Goal: Transaction & Acquisition: Subscribe to service/newsletter

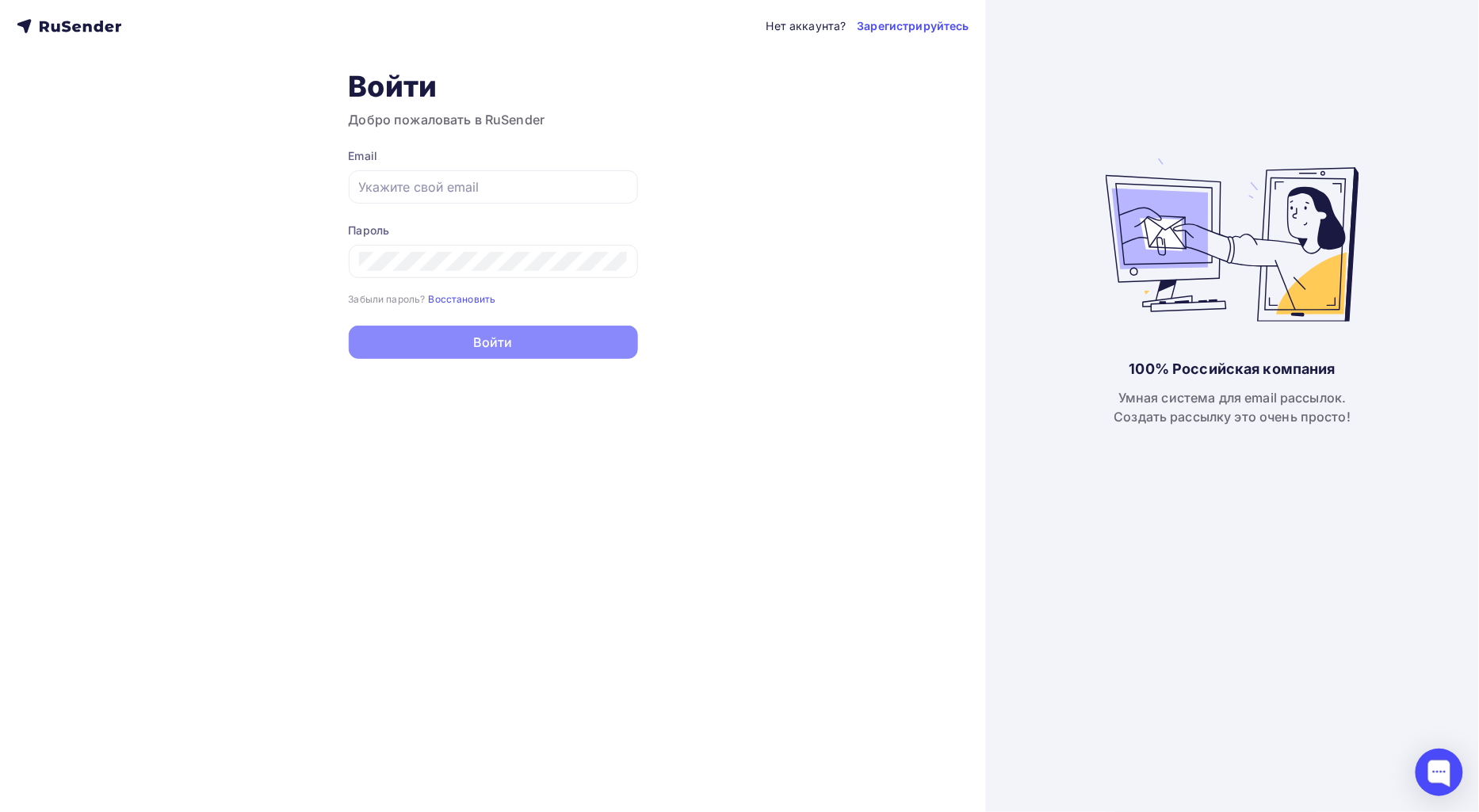
type input "[EMAIL_ADDRESS][DOMAIN_NAME]"
click at [526, 341] on button "Войти" at bounding box center [493, 342] width 289 height 33
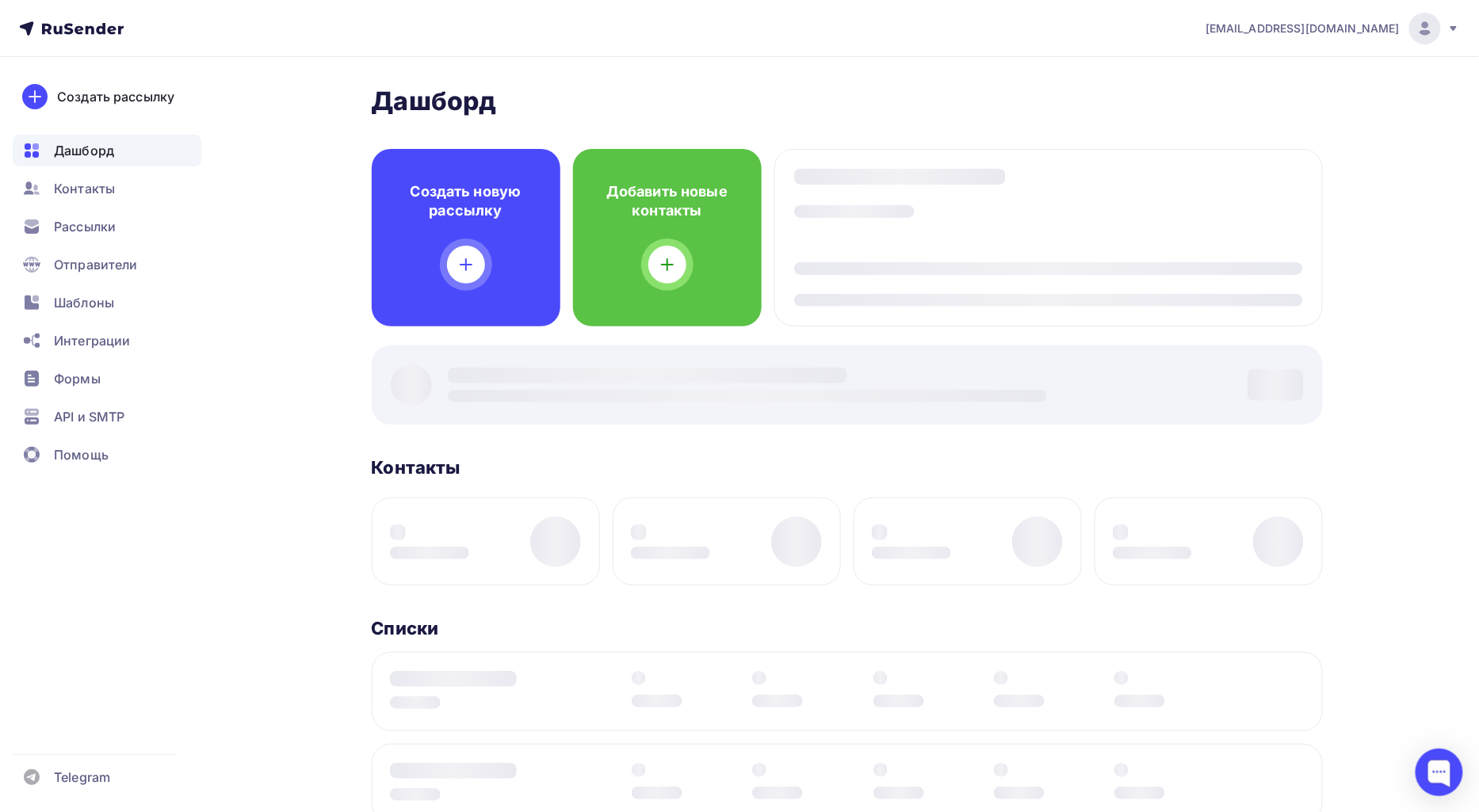
click at [507, 346] on div at bounding box center [848, 385] width 951 height 79
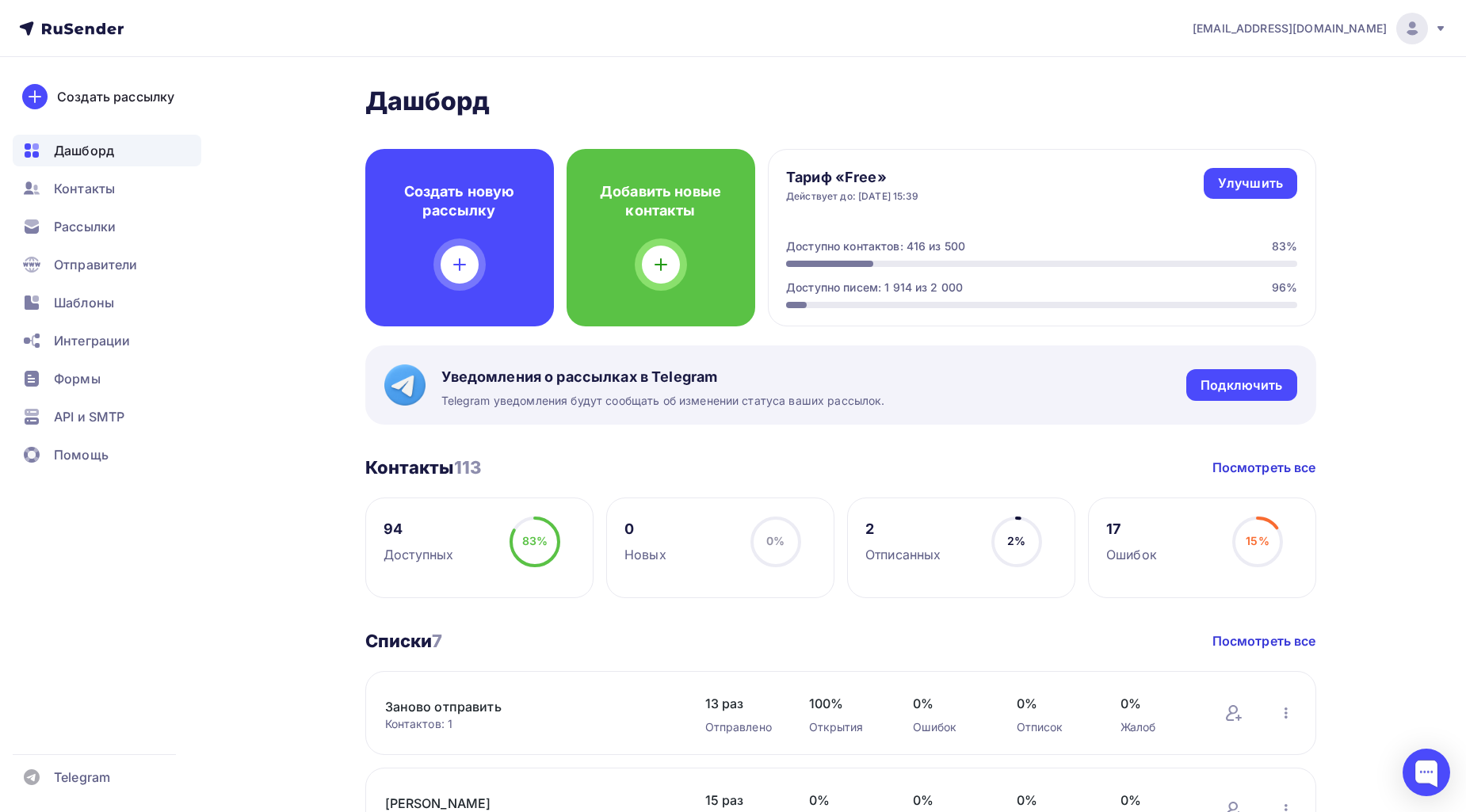
click at [87, 225] on span "Рассылки" at bounding box center [84, 226] width 62 height 19
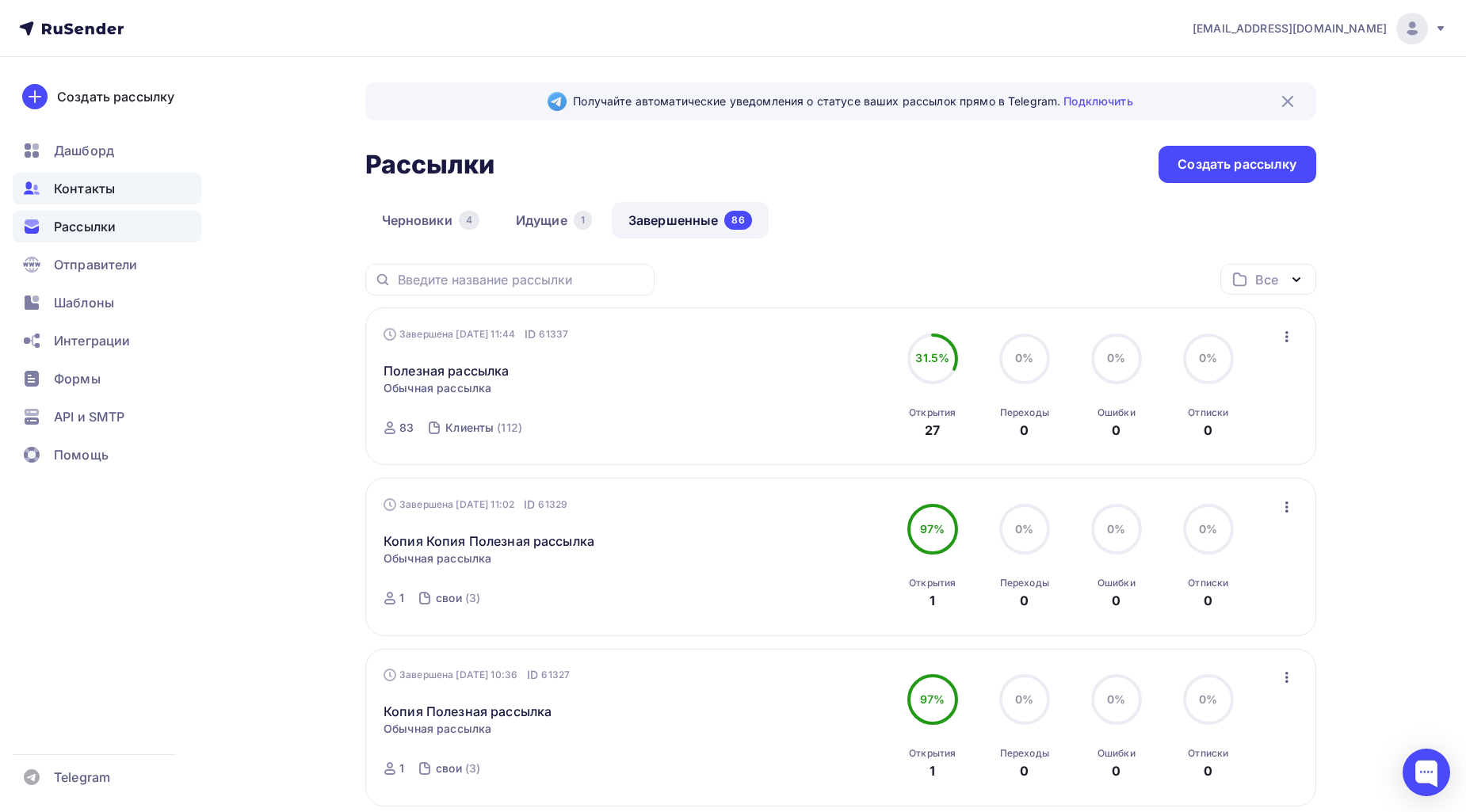
click at [103, 183] on span "Контакты" at bounding box center [84, 188] width 61 height 19
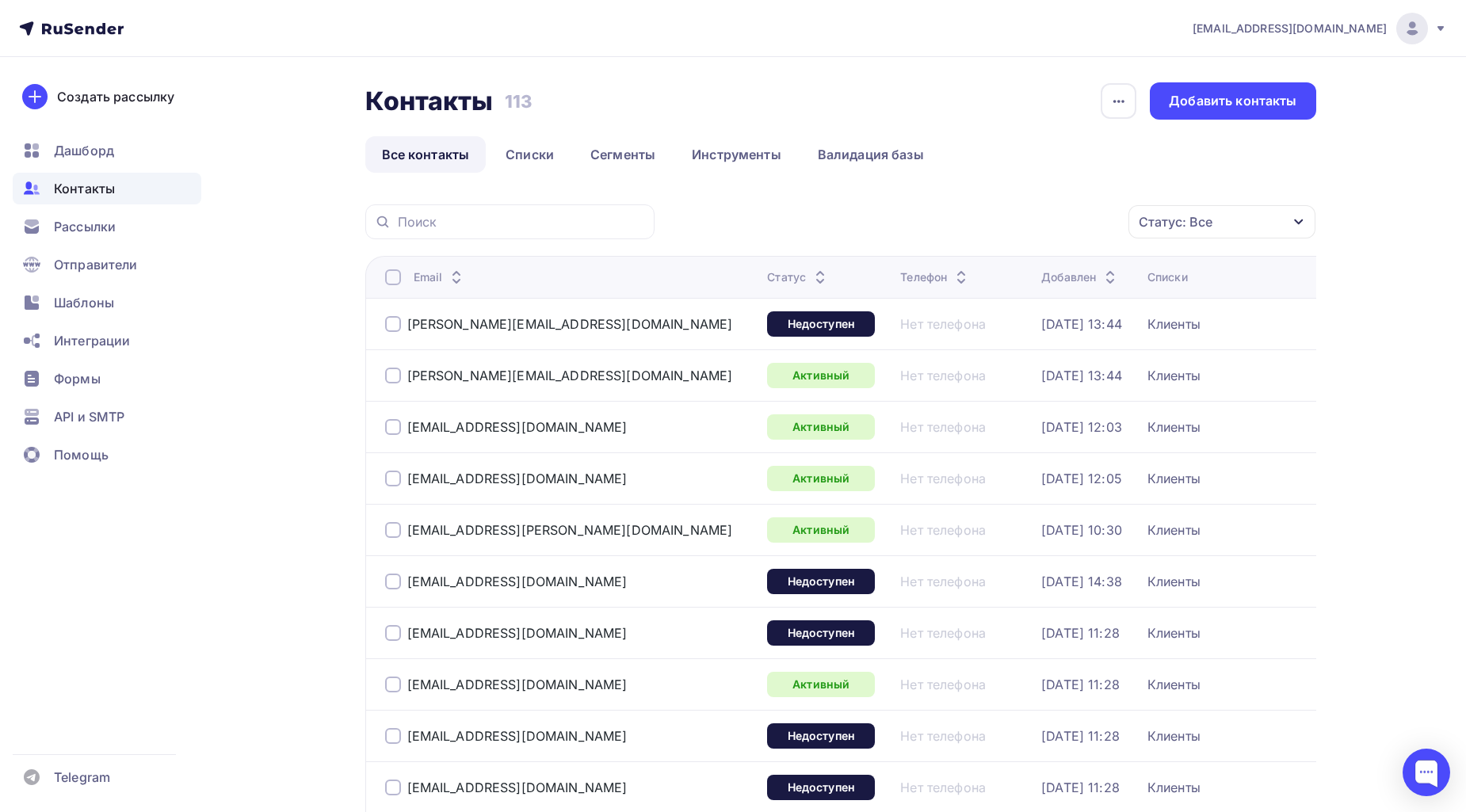
click at [1286, 224] on div "Статус: Все" at bounding box center [1222, 222] width 187 height 33
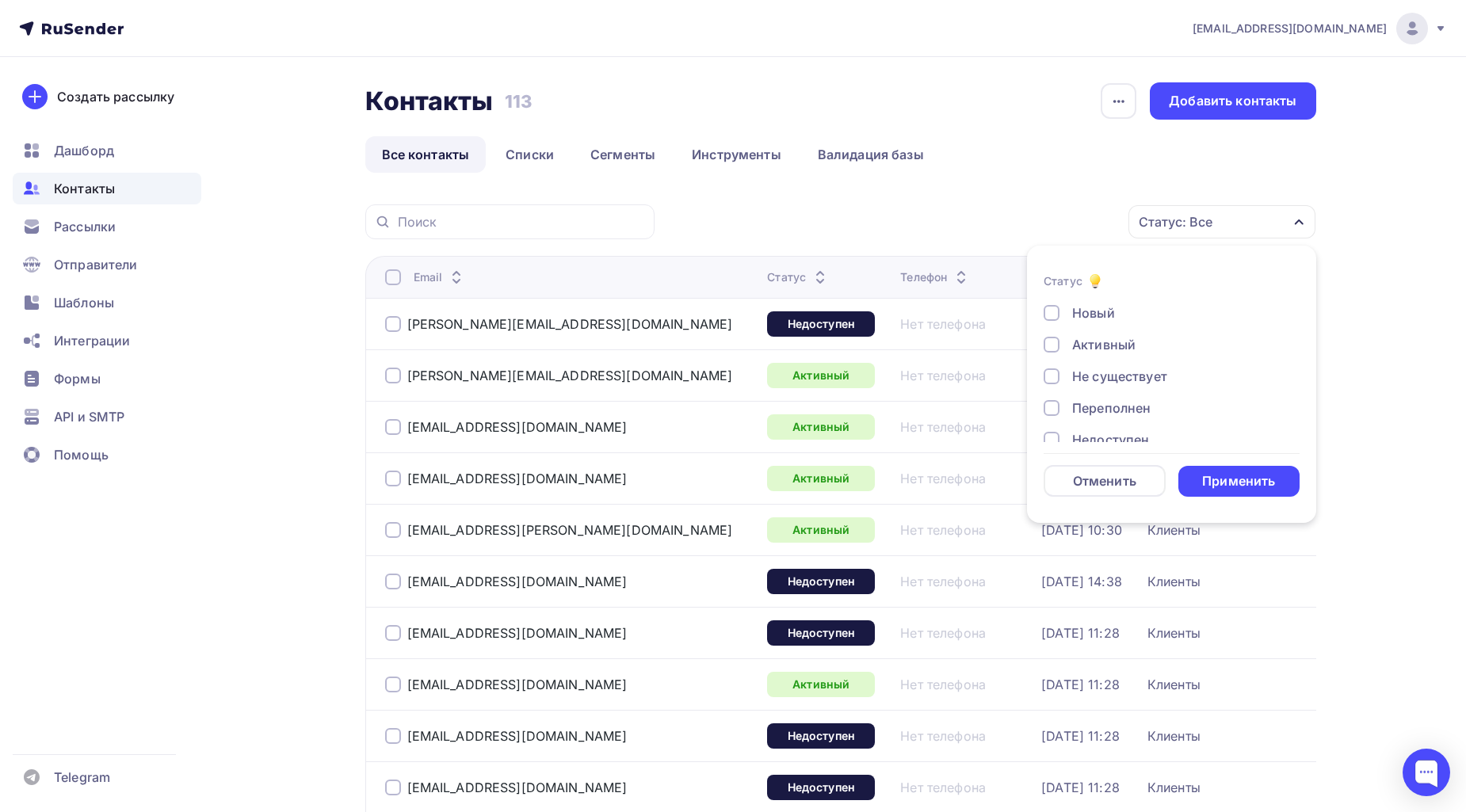
click at [860, 215] on div "Статус: Все Статус Новый Активный Не существует Переполнен Недоступен Отписан О…" at bounding box center [991, 222] width 651 height 35
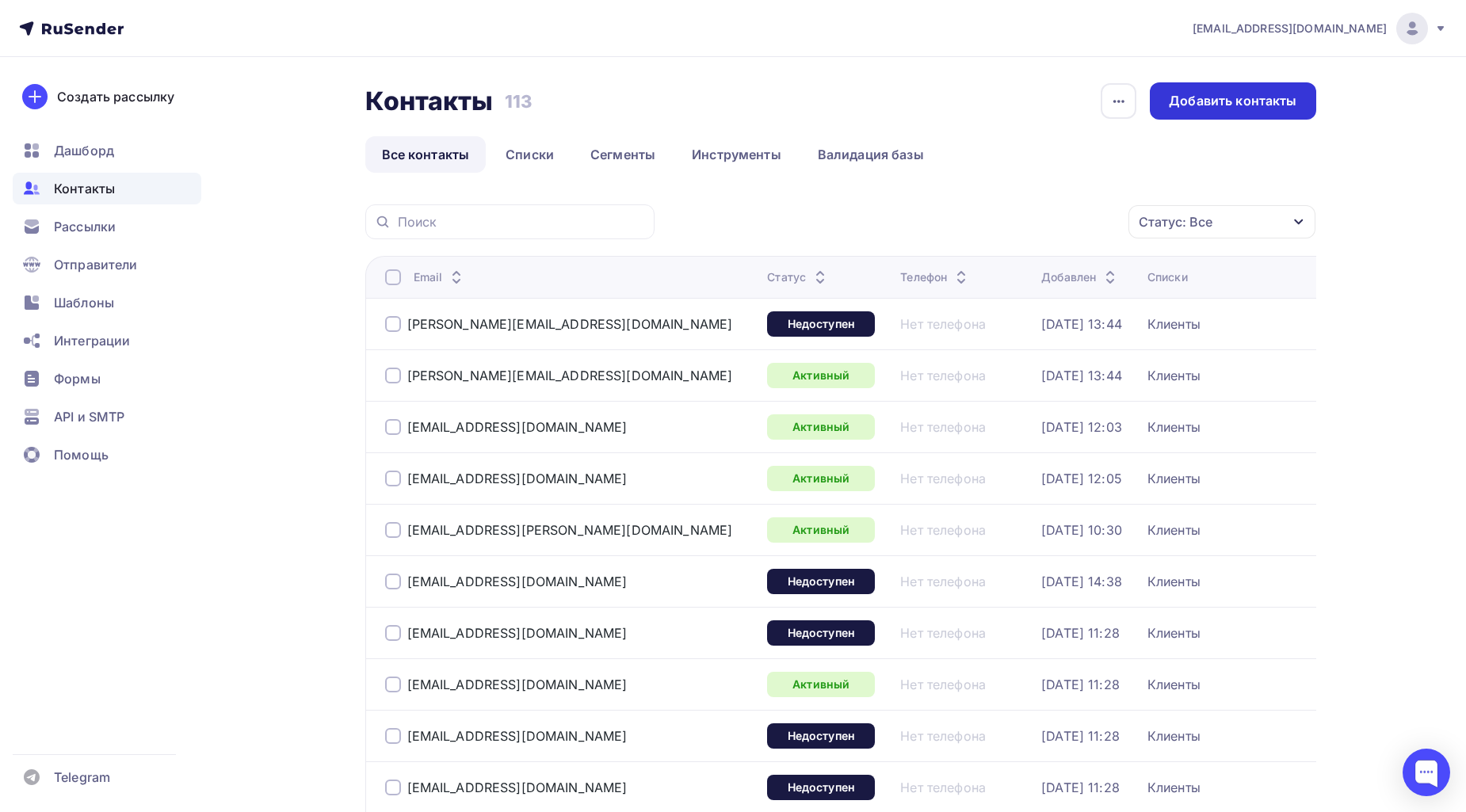
click at [1276, 106] on div "Добавить контакты" at bounding box center [1233, 101] width 128 height 19
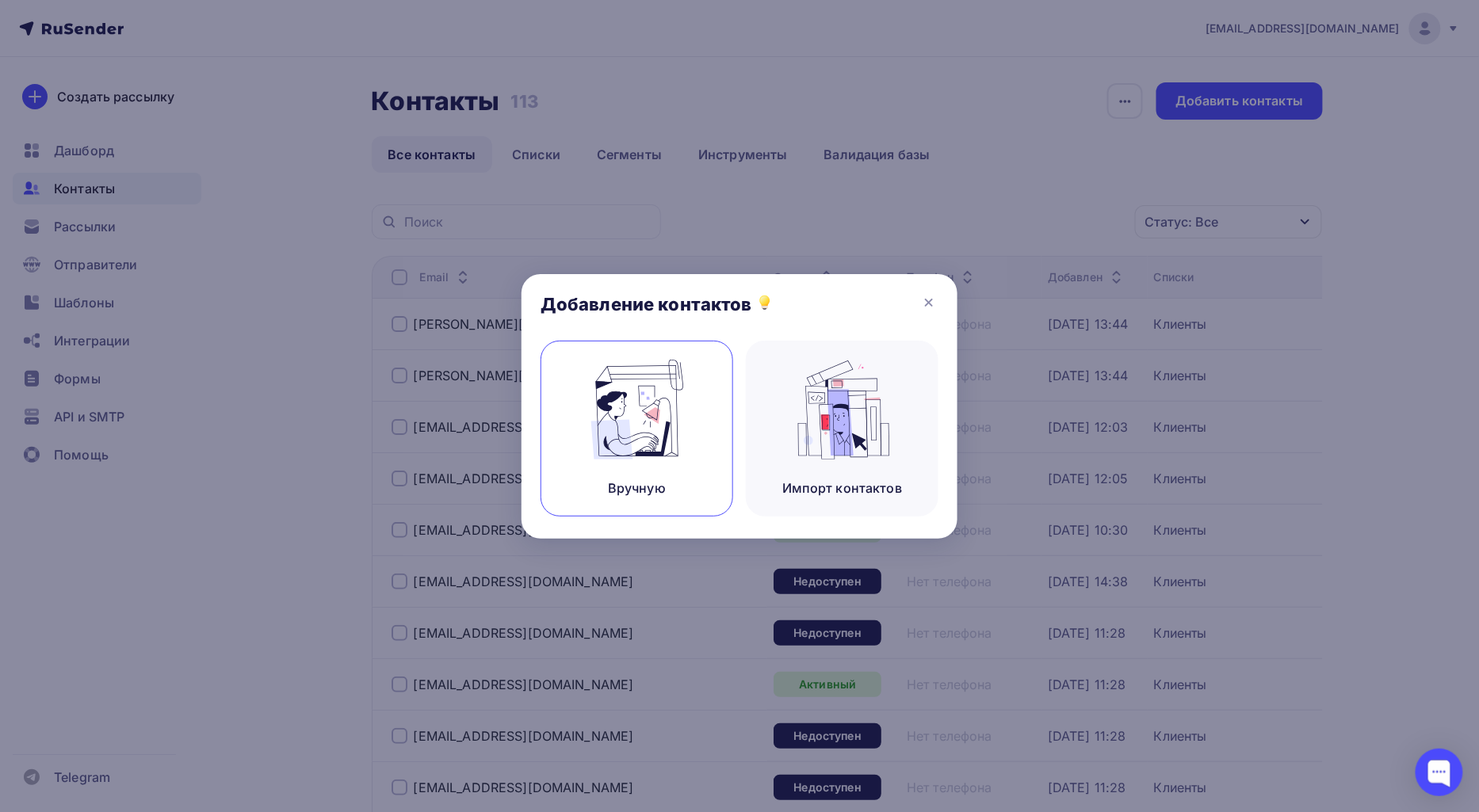
click at [636, 468] on div "Вручную" at bounding box center [637, 429] width 193 height 176
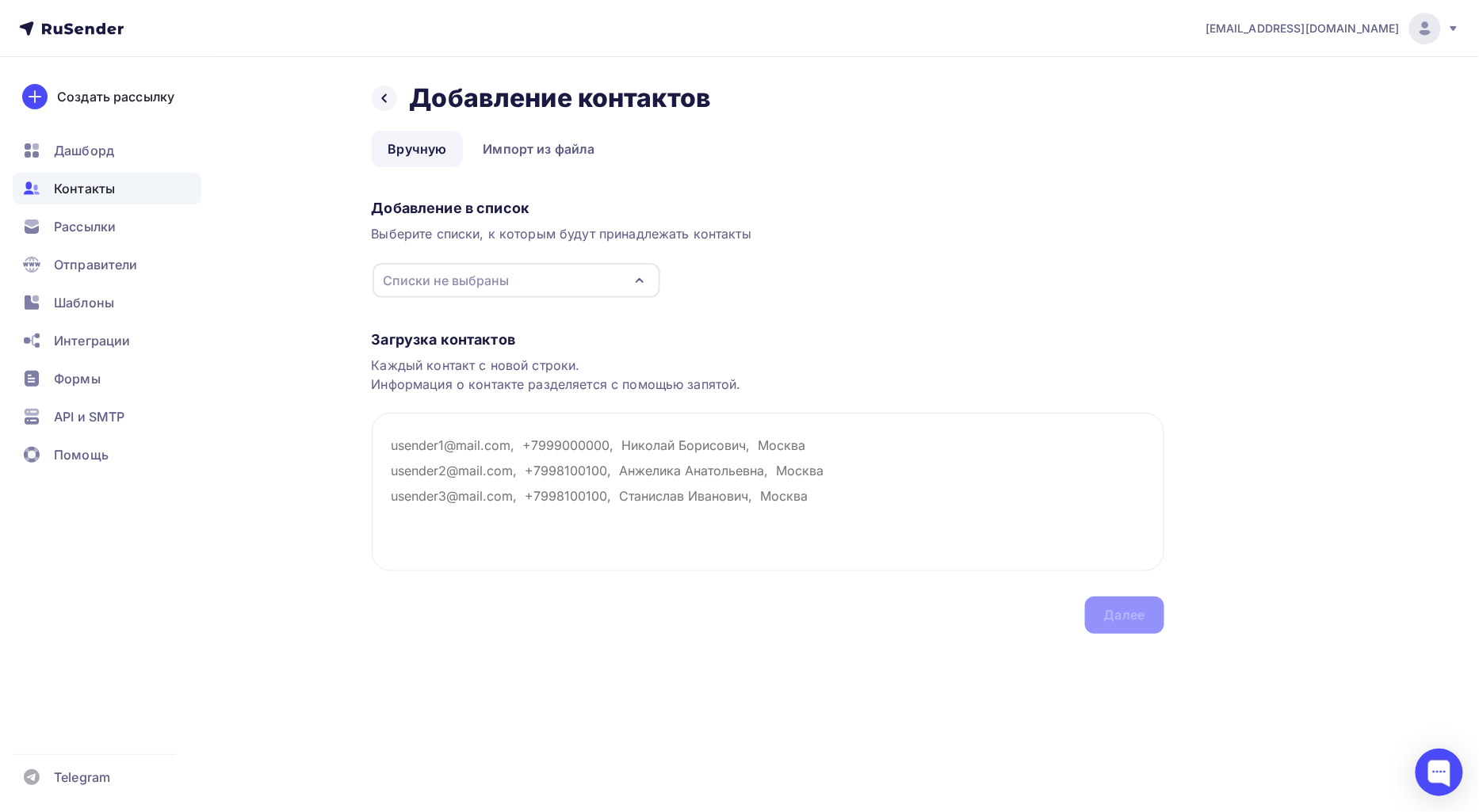
click at [591, 275] on div "Списки не выбраны" at bounding box center [516, 281] width 287 height 35
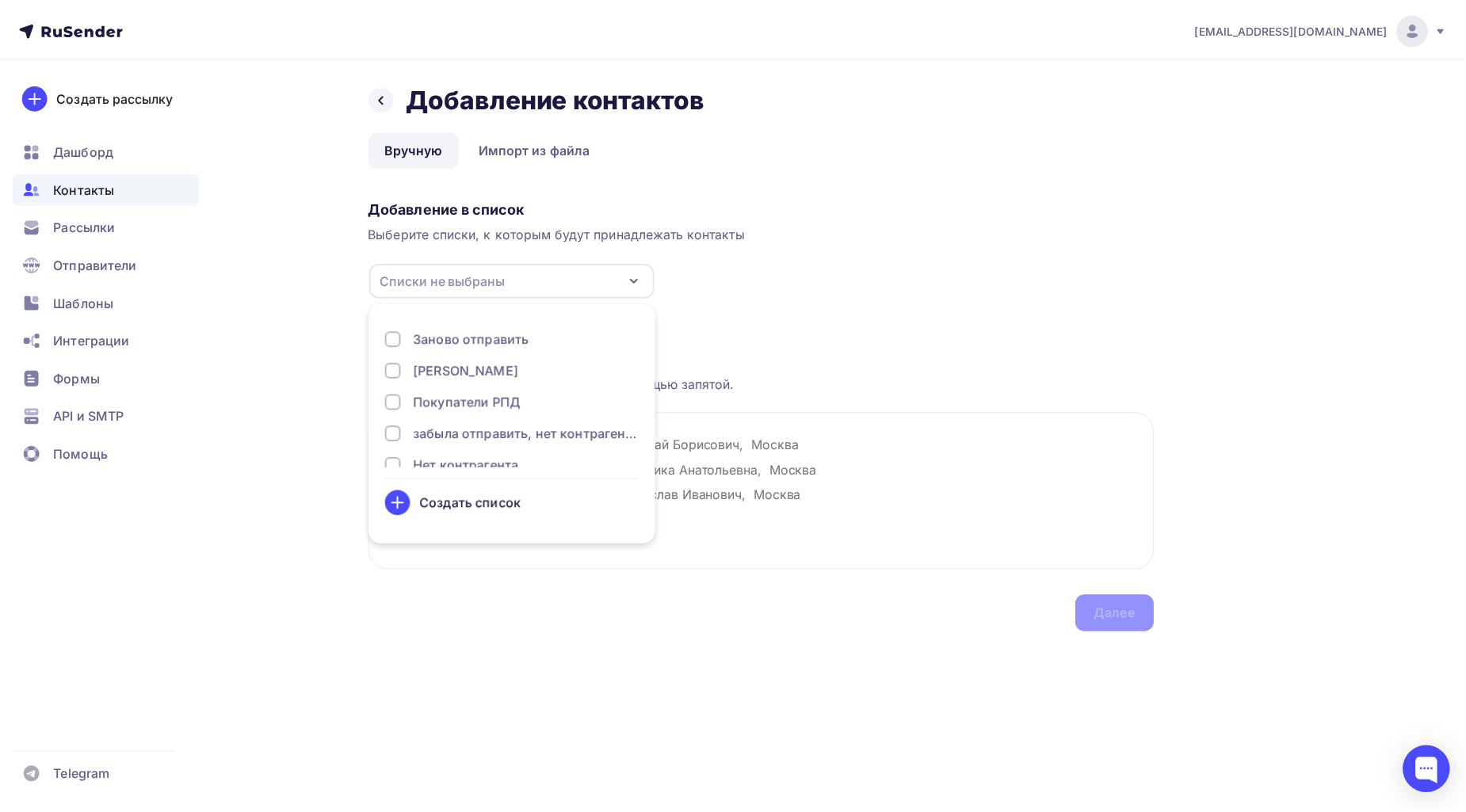
scroll to position [82, 0]
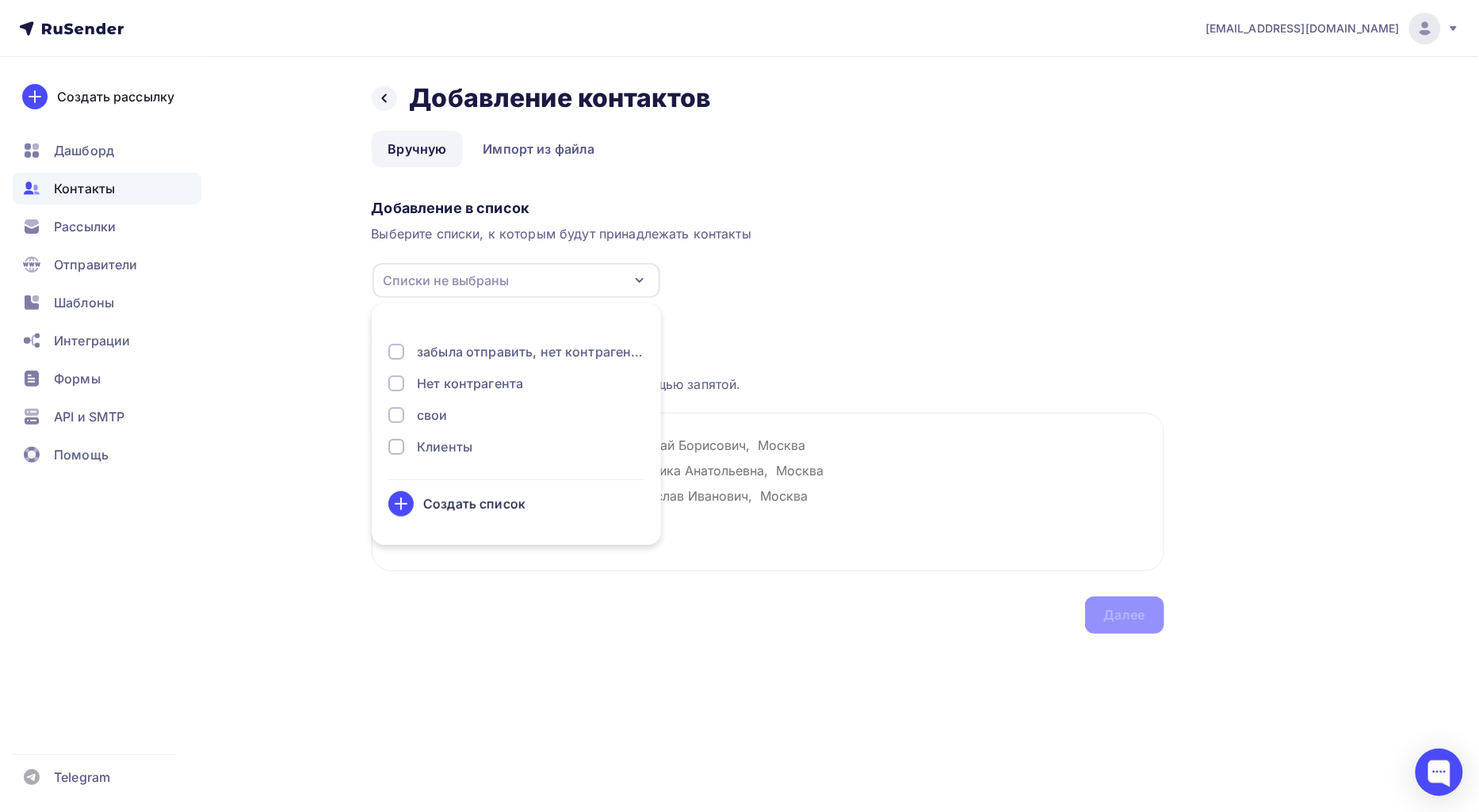
click at [401, 442] on div at bounding box center [396, 446] width 16 height 16
click at [893, 326] on div "Загрузка контактов Каждый контакт с новой строки. Информация о контакте разделя…" at bounding box center [768, 466] width 793 height 336
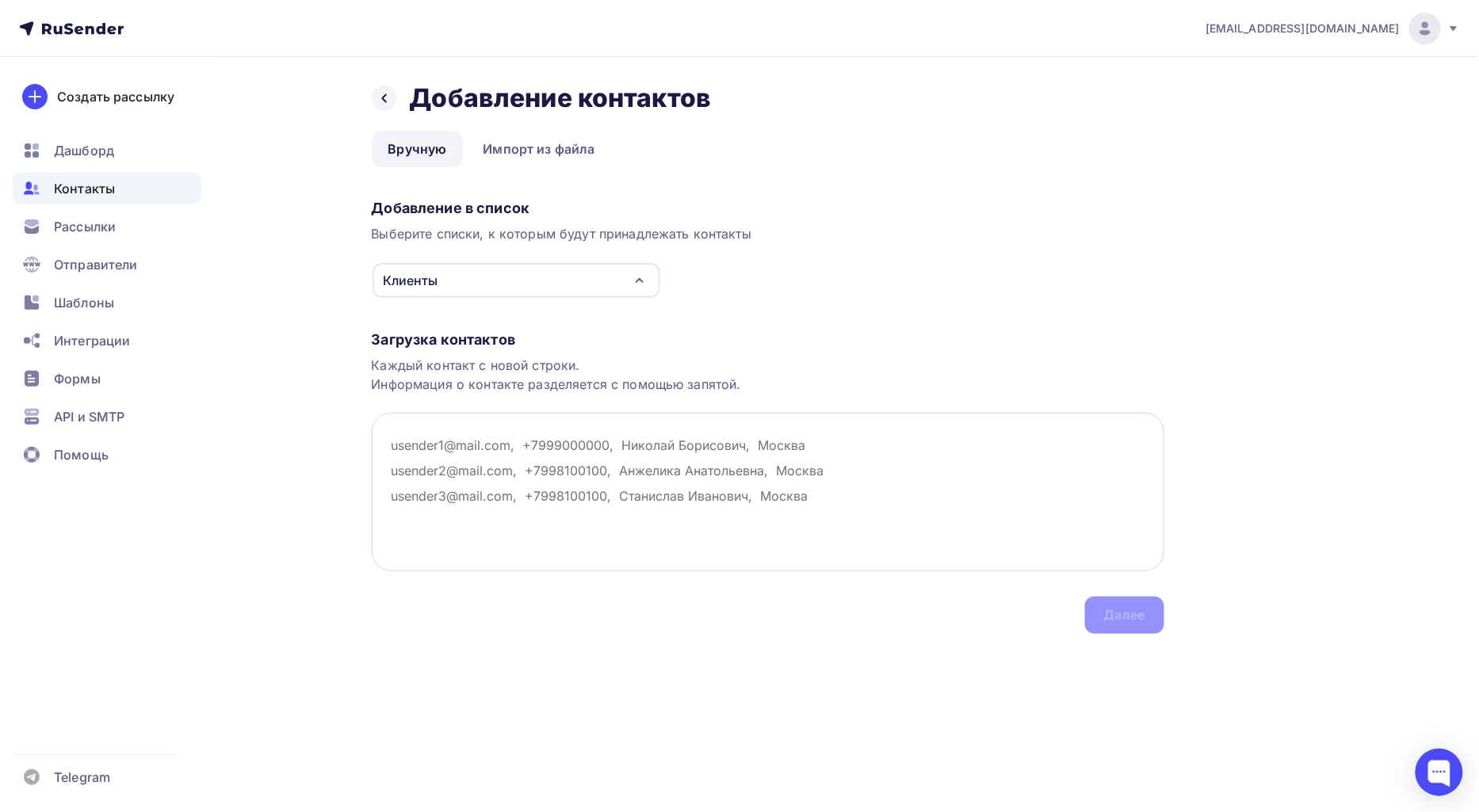
click at [450, 444] on textarea at bounding box center [768, 491] width 793 height 159
paste textarea "[EMAIL_ADDRESS][DOMAIN_NAME]"
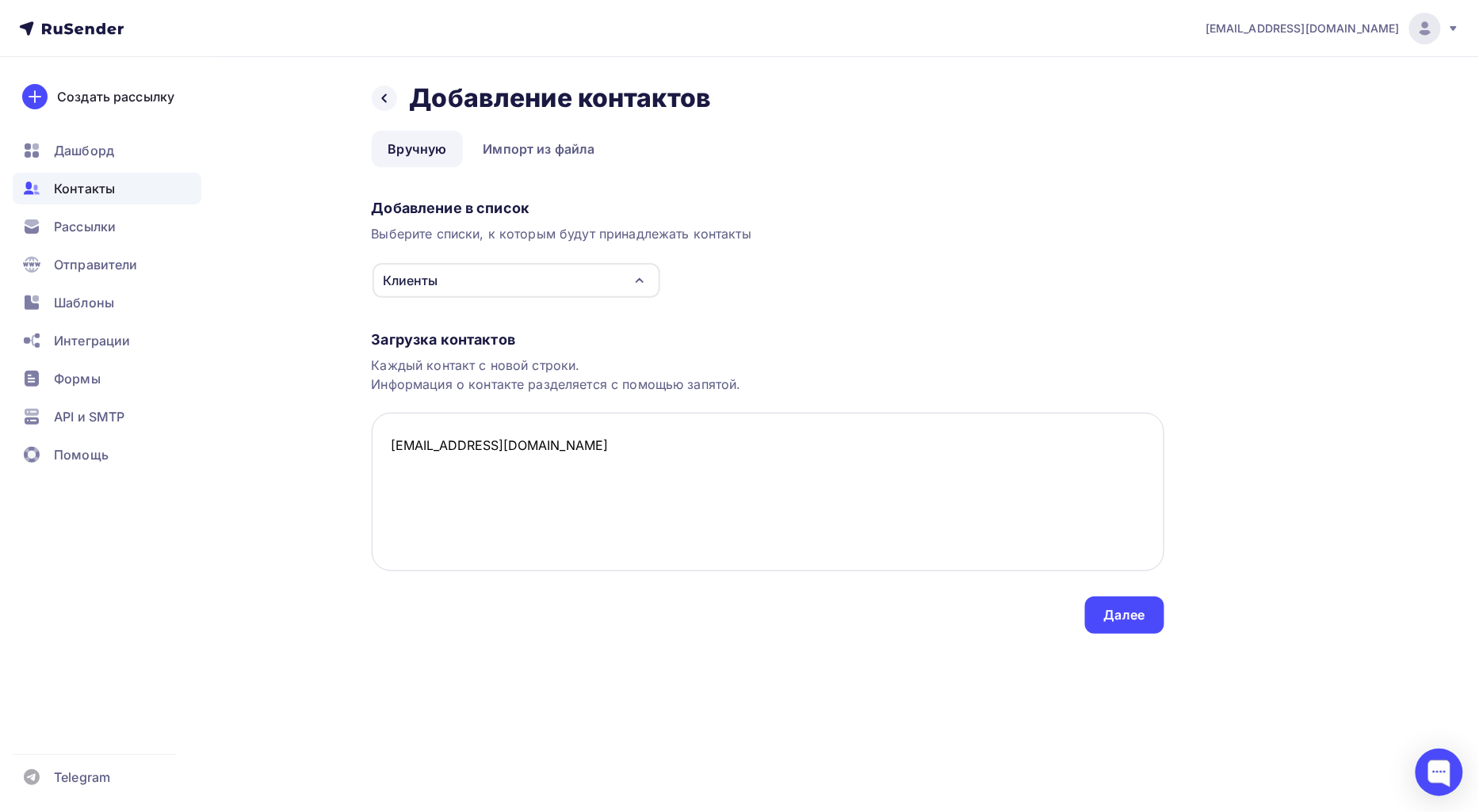
paste textarea "[EMAIL_ADDRESS][DOMAIN_NAME]"
type textarea "alena.caschina@yandex.ru ayi@bk.ru"
click at [1145, 618] on div "Далее" at bounding box center [1124, 615] width 79 height 37
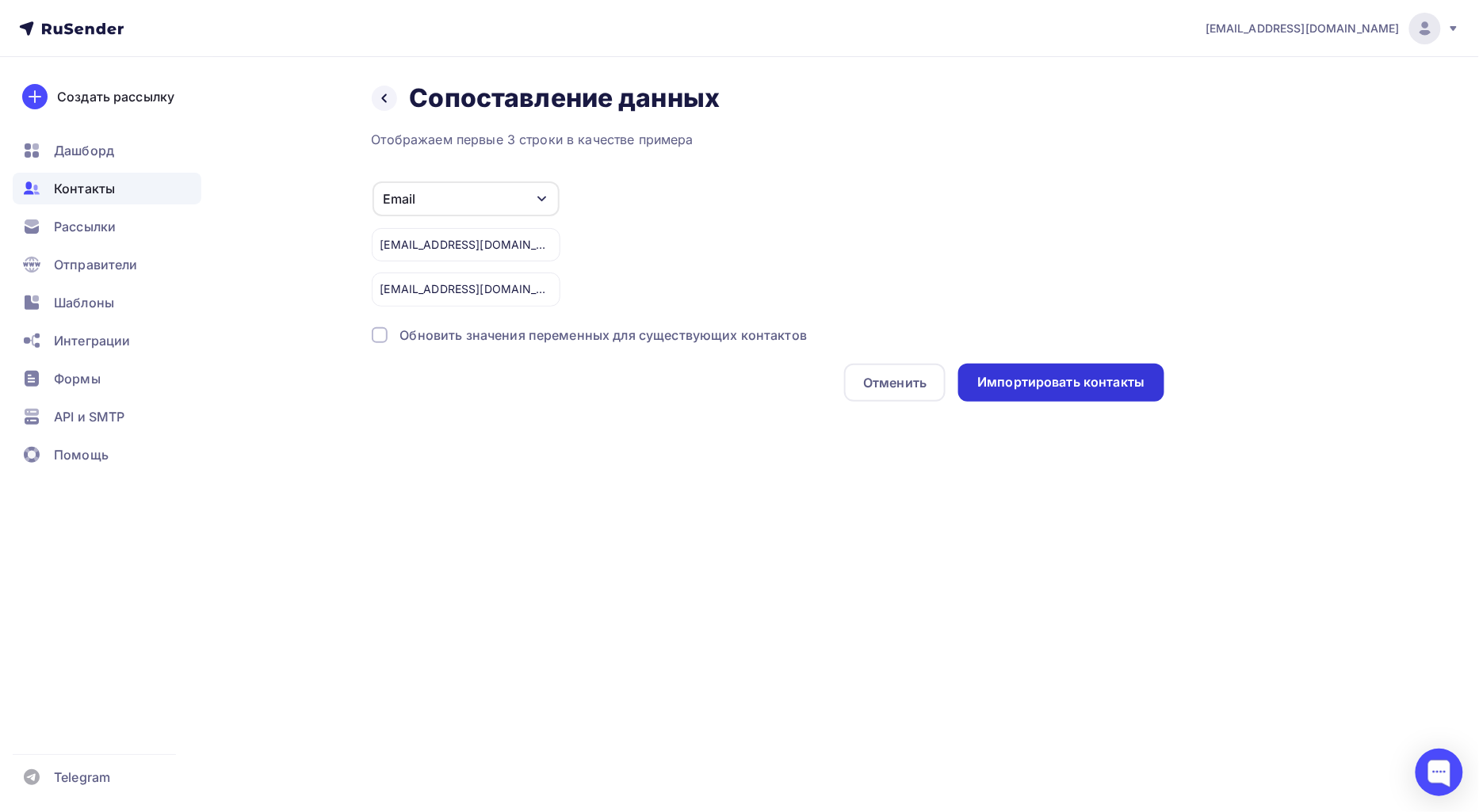
click at [1018, 385] on div "Импортировать контакты" at bounding box center [1061, 383] width 167 height 19
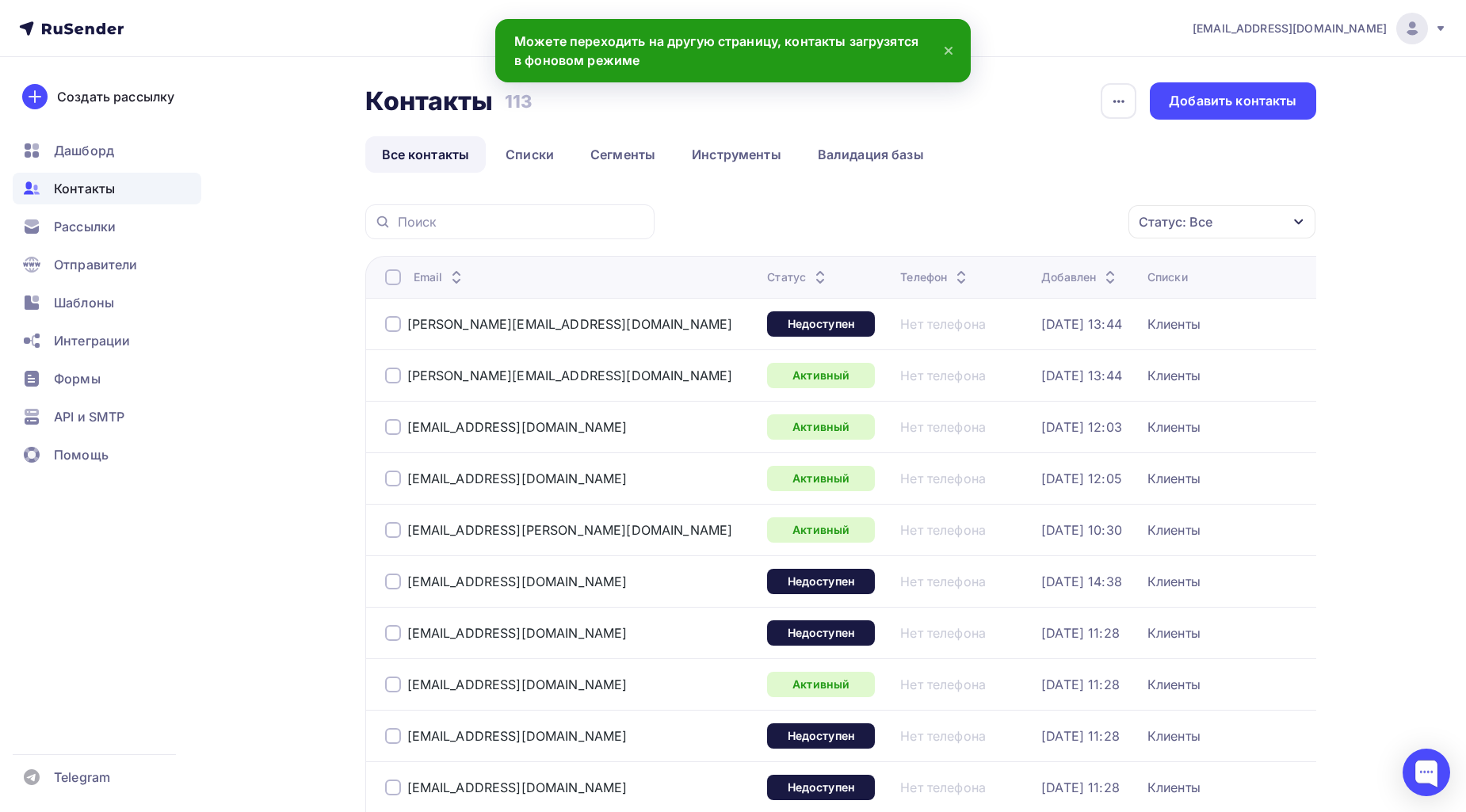
click at [1157, 380] on div "Клиенты" at bounding box center [1320, 375] width 346 height 16
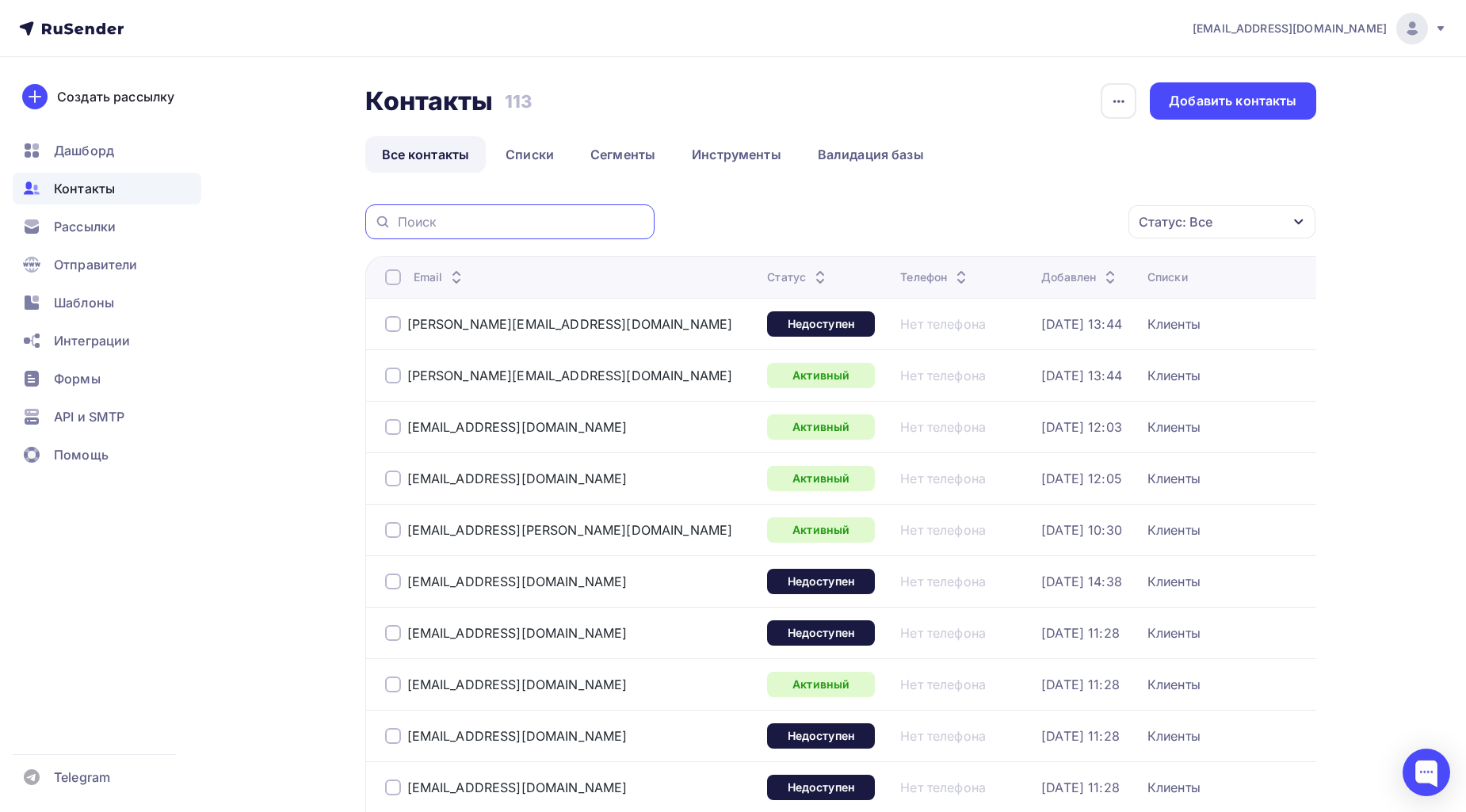
click at [479, 222] on input "text" at bounding box center [521, 222] width 248 height 18
paste input "[EMAIL_ADDRESS][DOMAIN_NAME]"
type input "[EMAIL_ADDRESS][DOMAIN_NAME]"
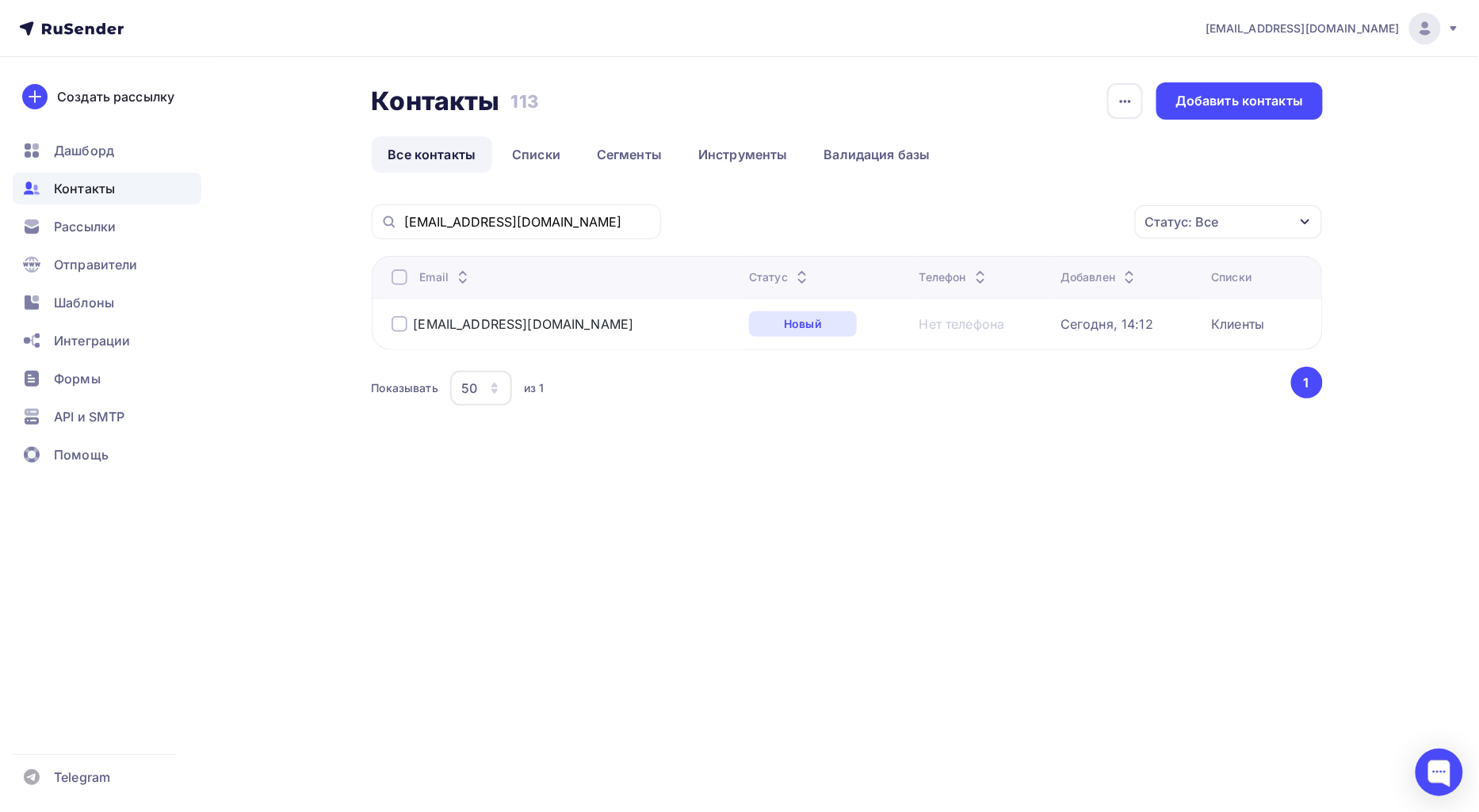
click at [803, 448] on div "ayi@bk.ru Статус: Все Статус Новый Активный Не существует Переполнен Недоступен…" at bounding box center [848, 326] width 951 height 244
click at [96, 238] on div "Рассылки" at bounding box center [107, 226] width 188 height 32
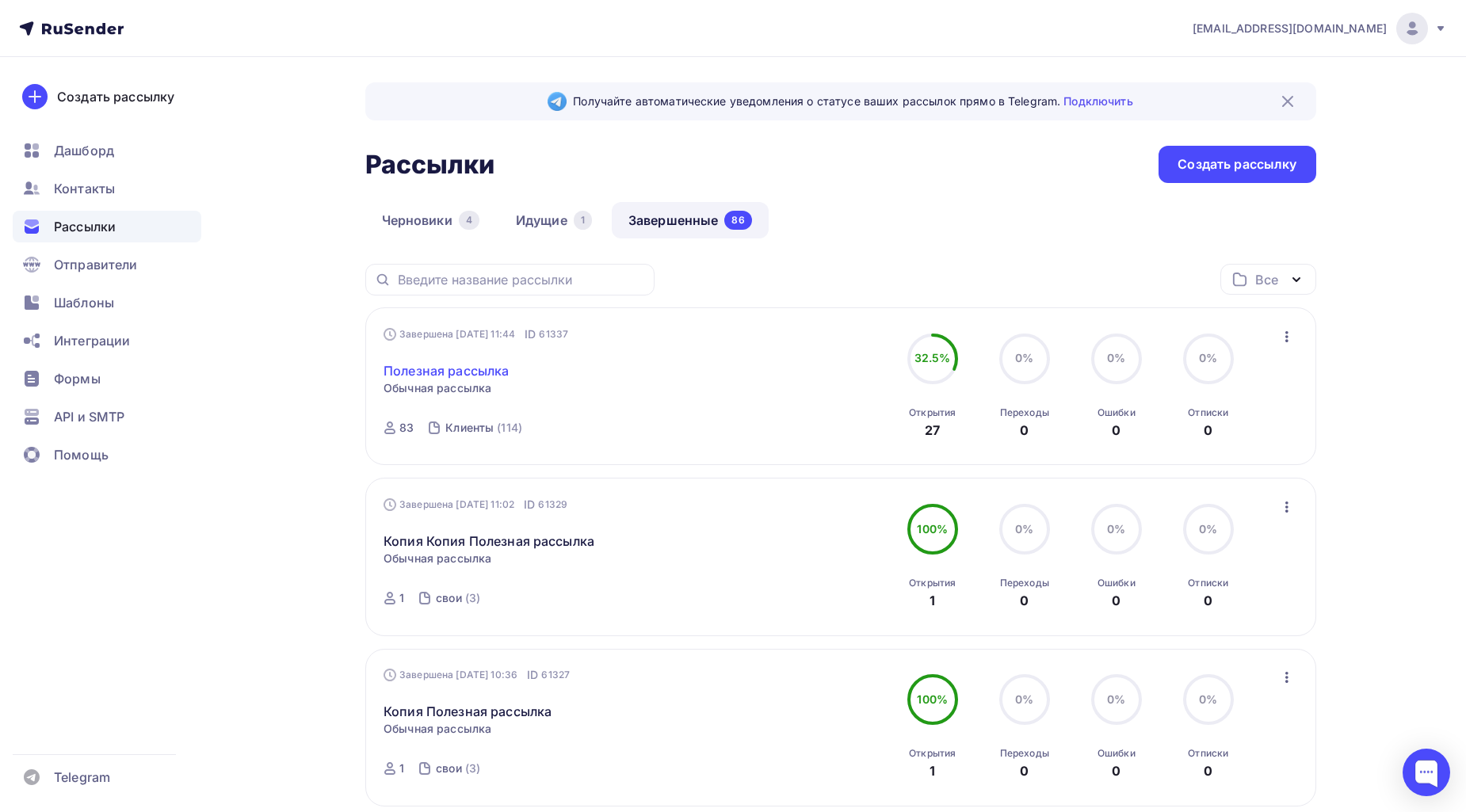
click at [450, 371] on link "Полезная рассылка" at bounding box center [446, 371] width 125 height 19
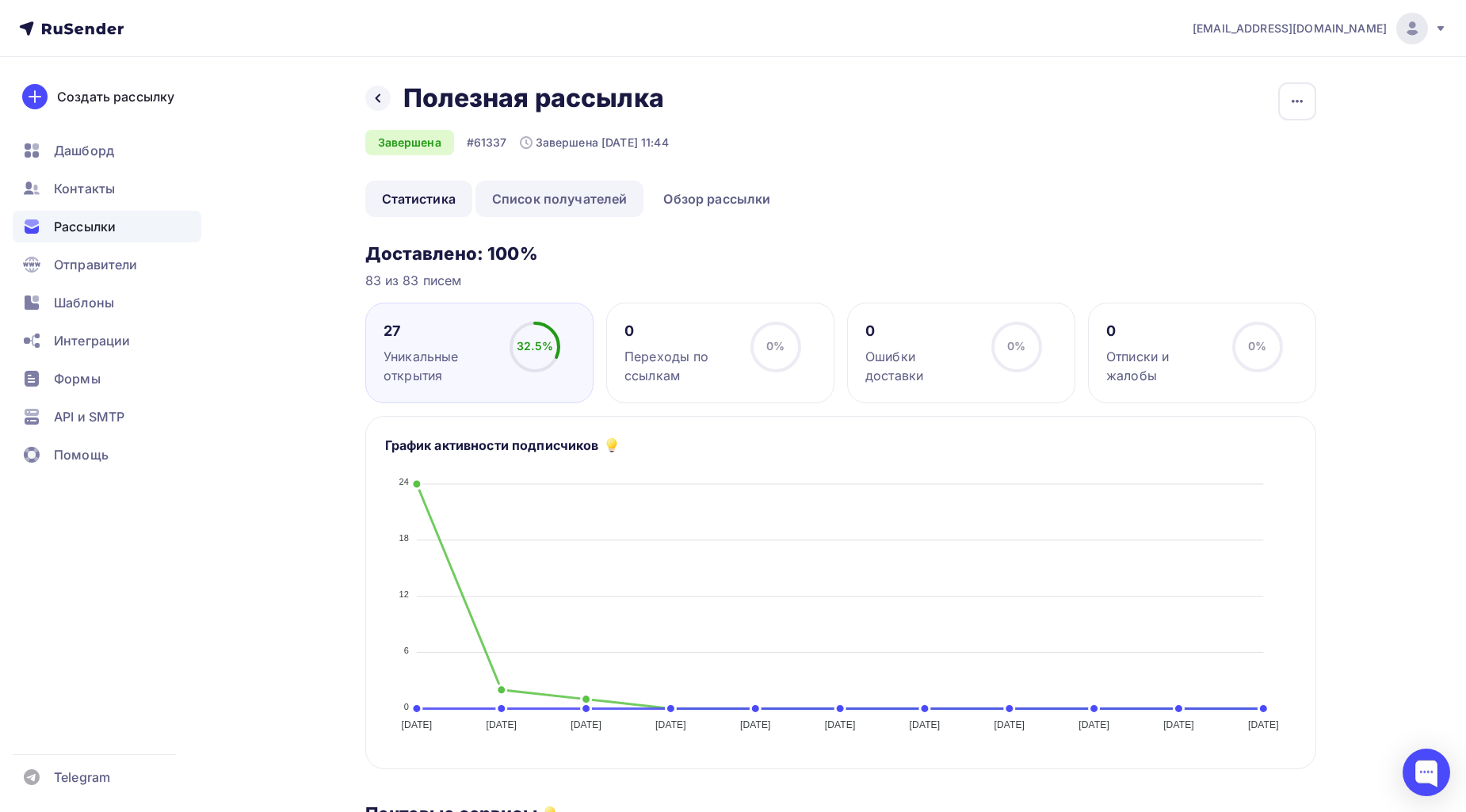
click at [590, 193] on link "Список получателей" at bounding box center [560, 198] width 169 height 36
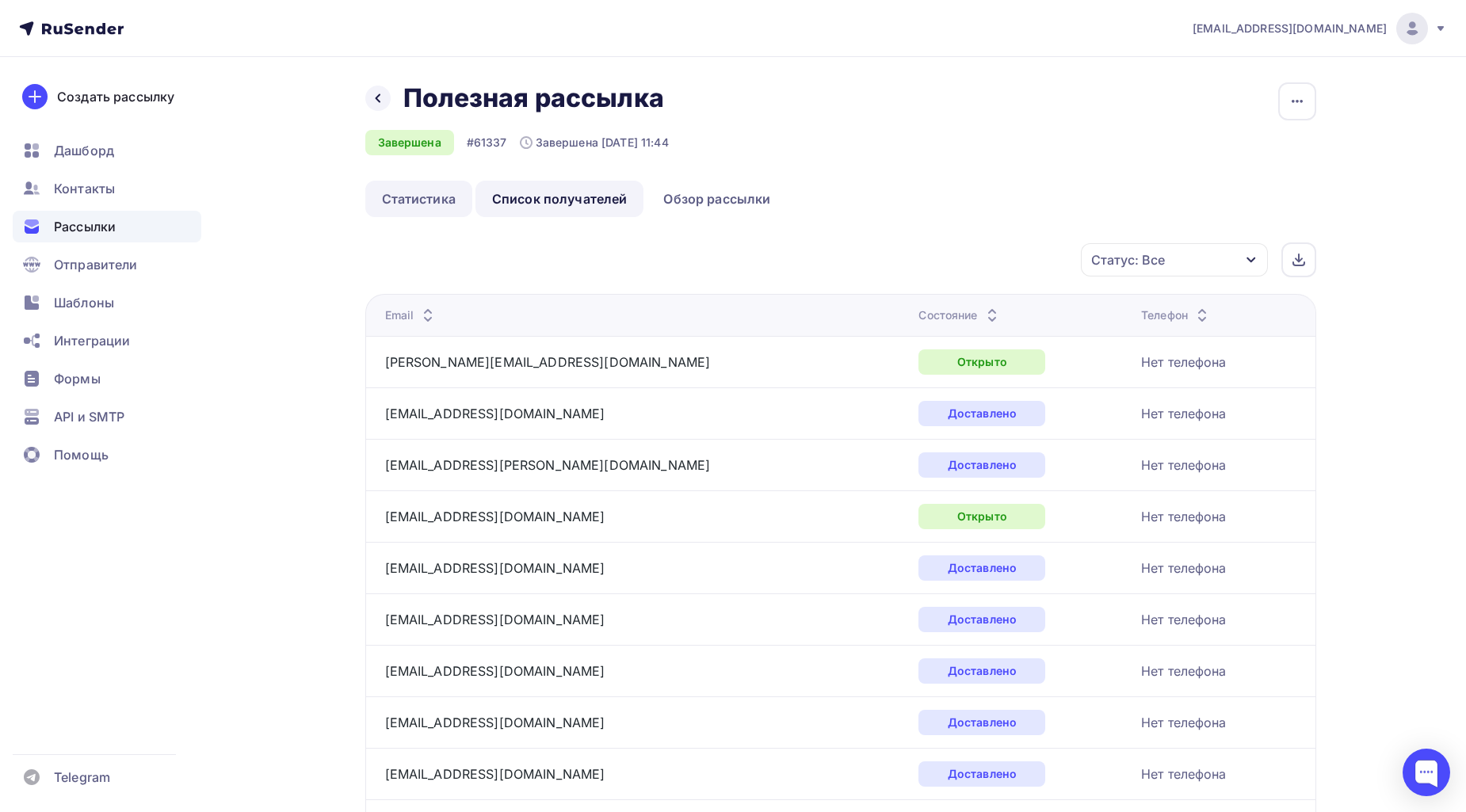
click at [442, 191] on link "Статистика" at bounding box center [418, 198] width 107 height 36
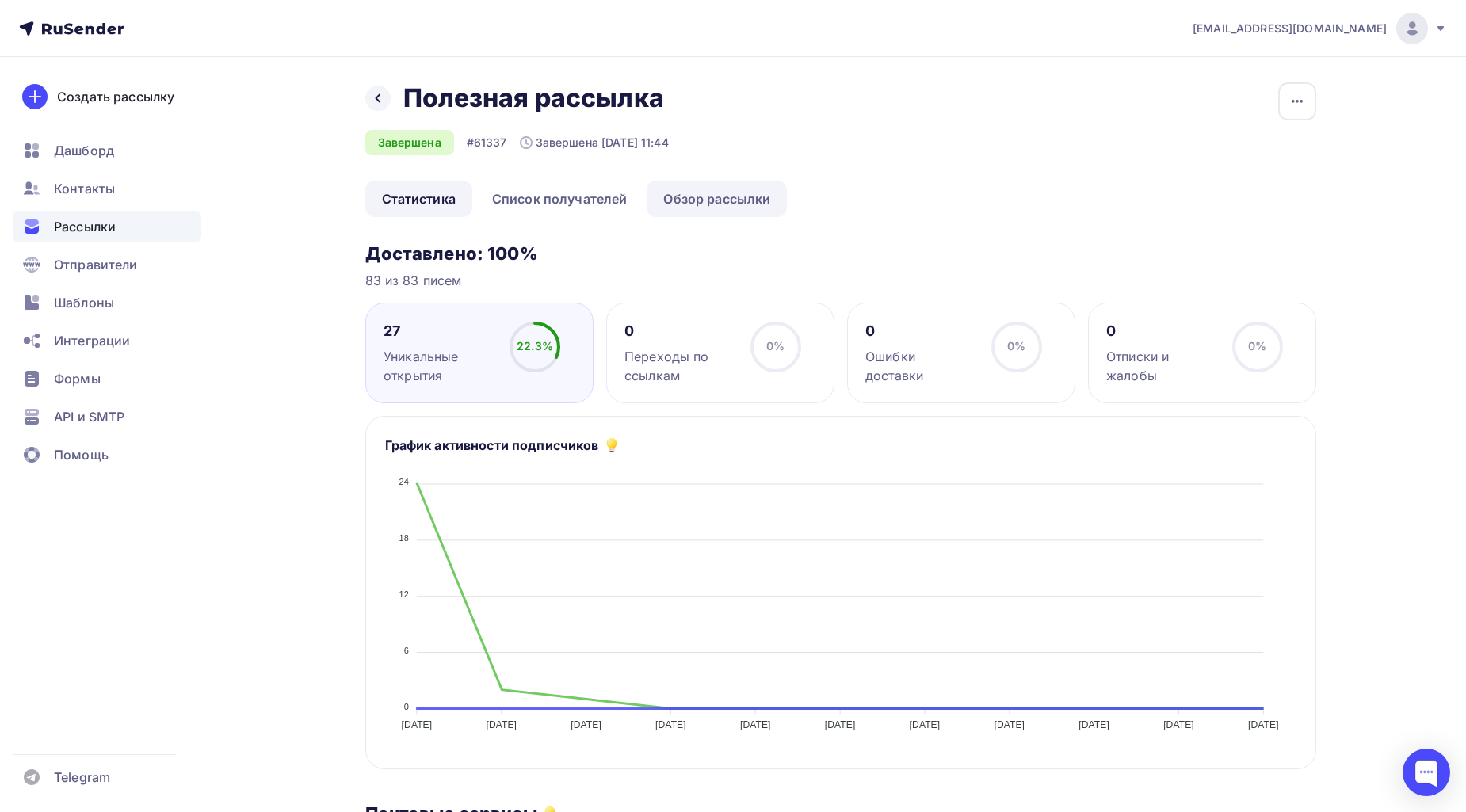
click at [766, 192] on link "Обзор рассылки" at bounding box center [716, 198] width 140 height 36
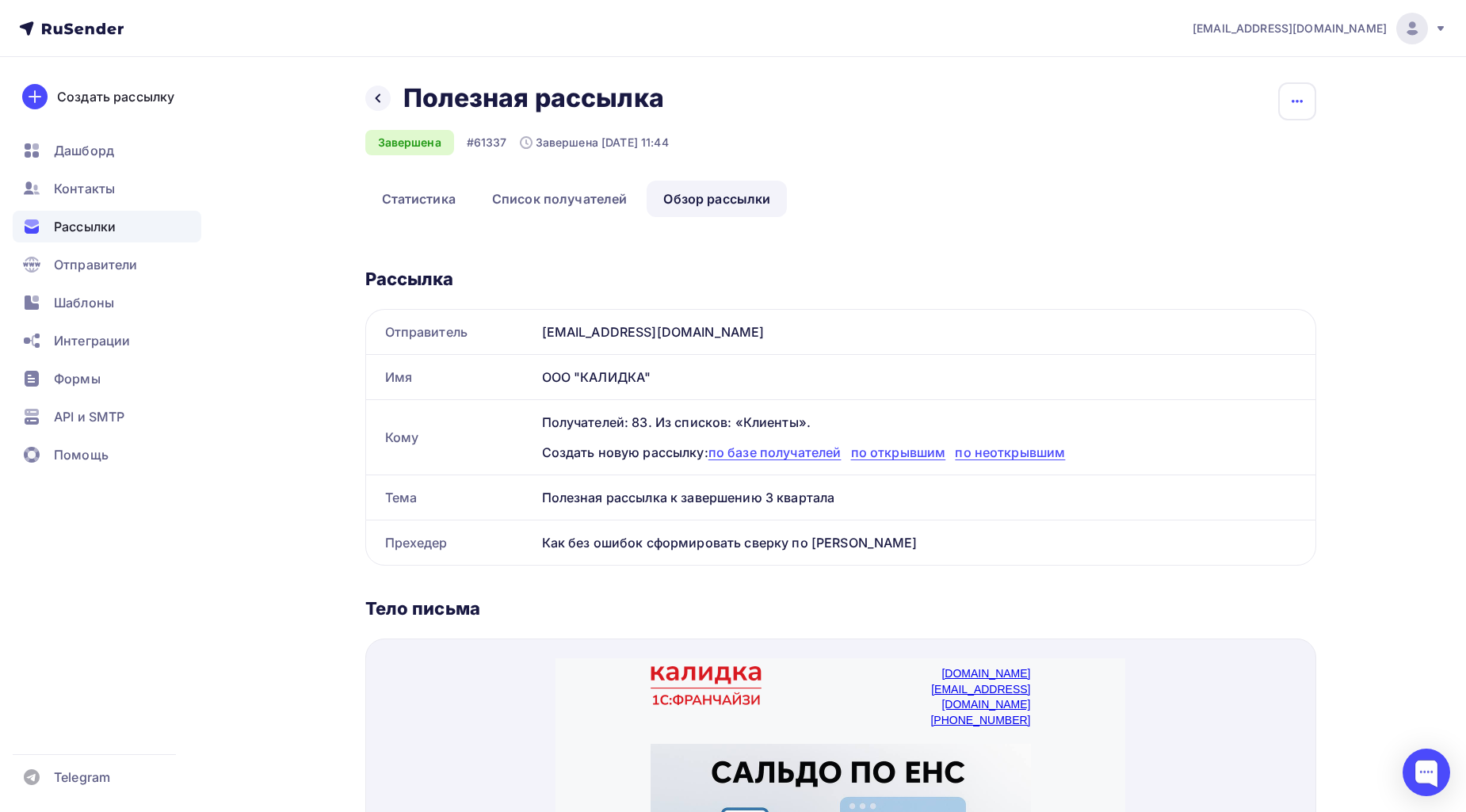
click at [1304, 104] on icon "button" at bounding box center [1297, 101] width 19 height 19
click at [1242, 156] on div "Копировать" at bounding box center [1237, 151] width 152 height 19
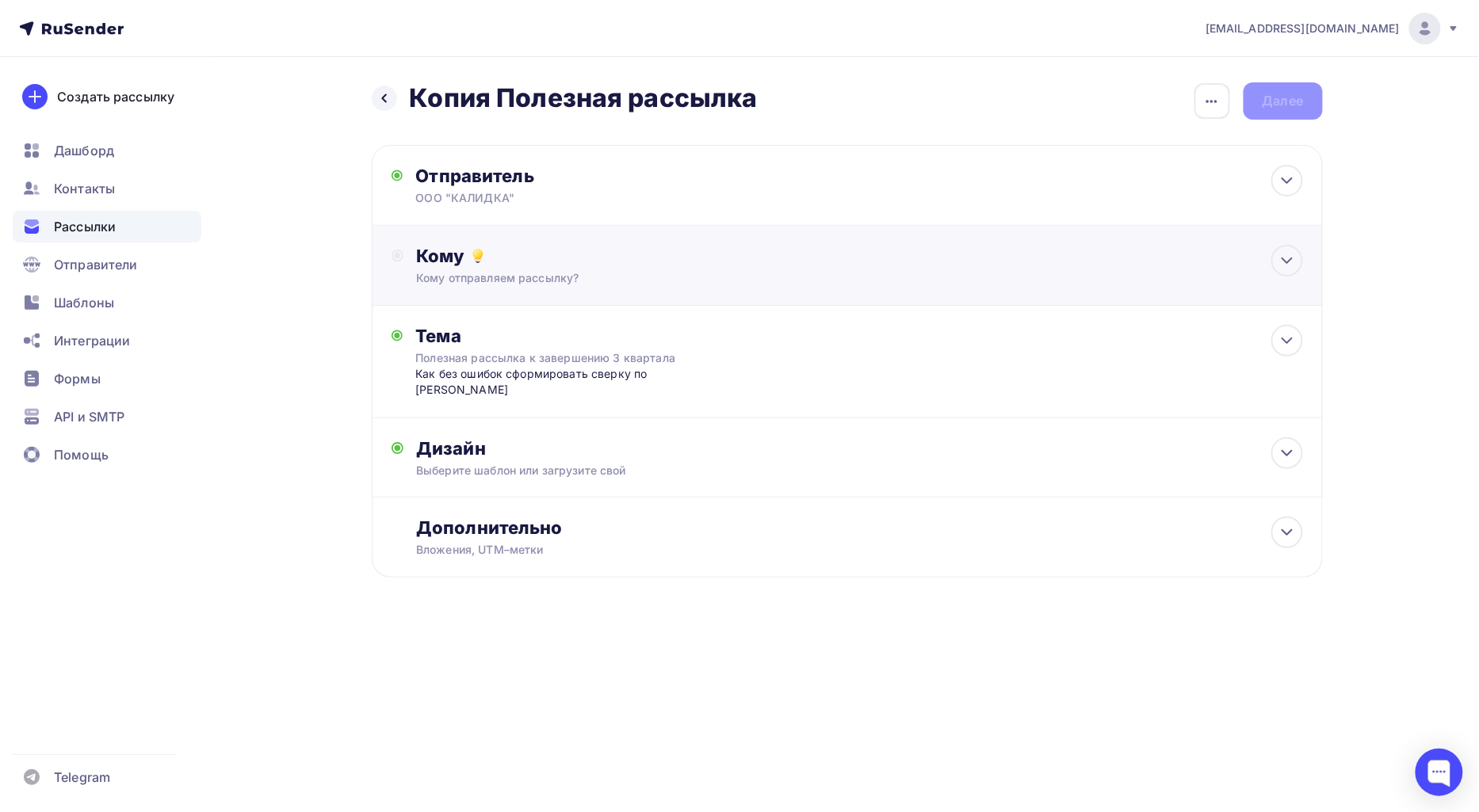
click at [744, 275] on div "Кому отправляем рассылку?" at bounding box center [815, 277] width 798 height 16
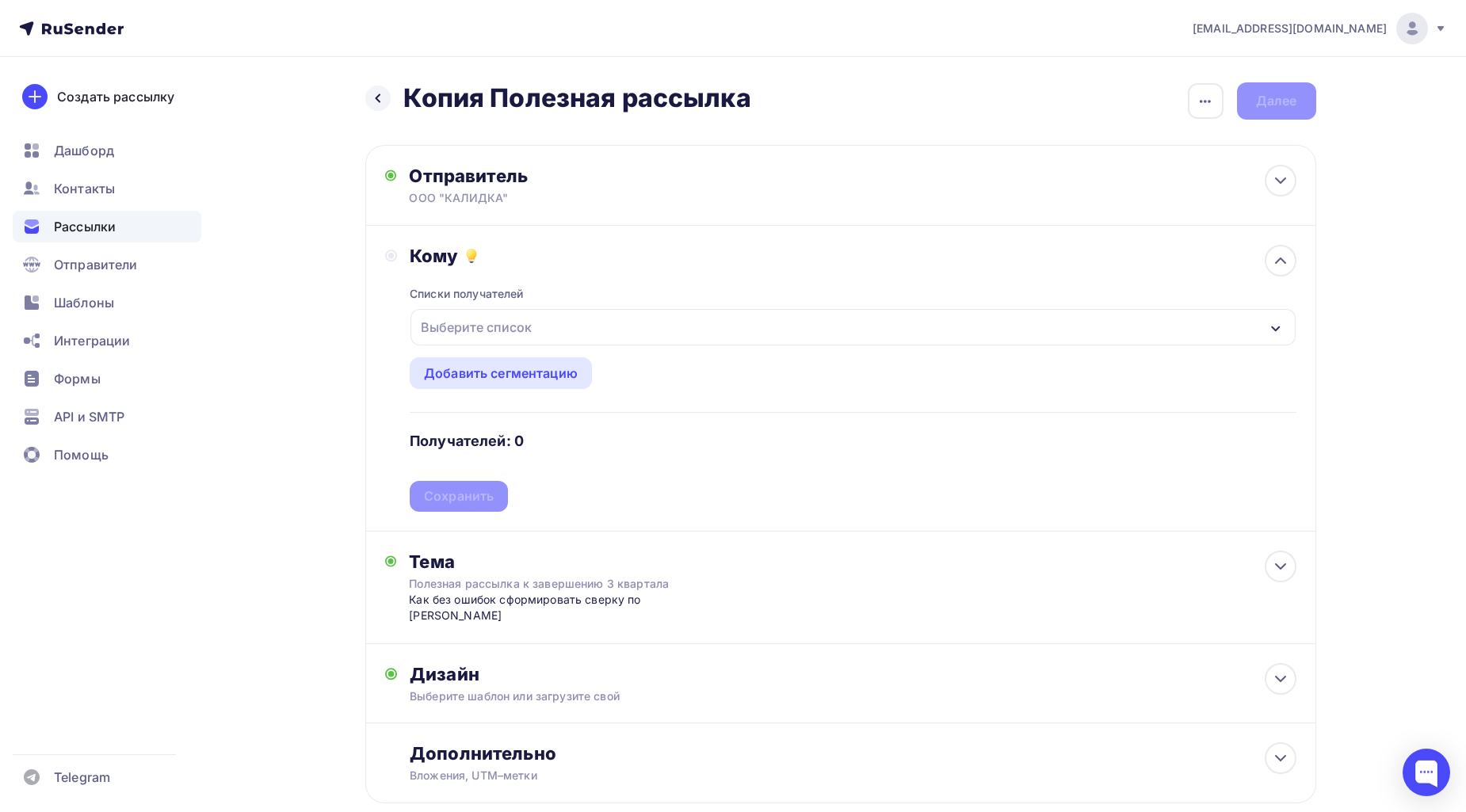
click at [593, 335] on div "Выберите список" at bounding box center [853, 326] width 885 height 36
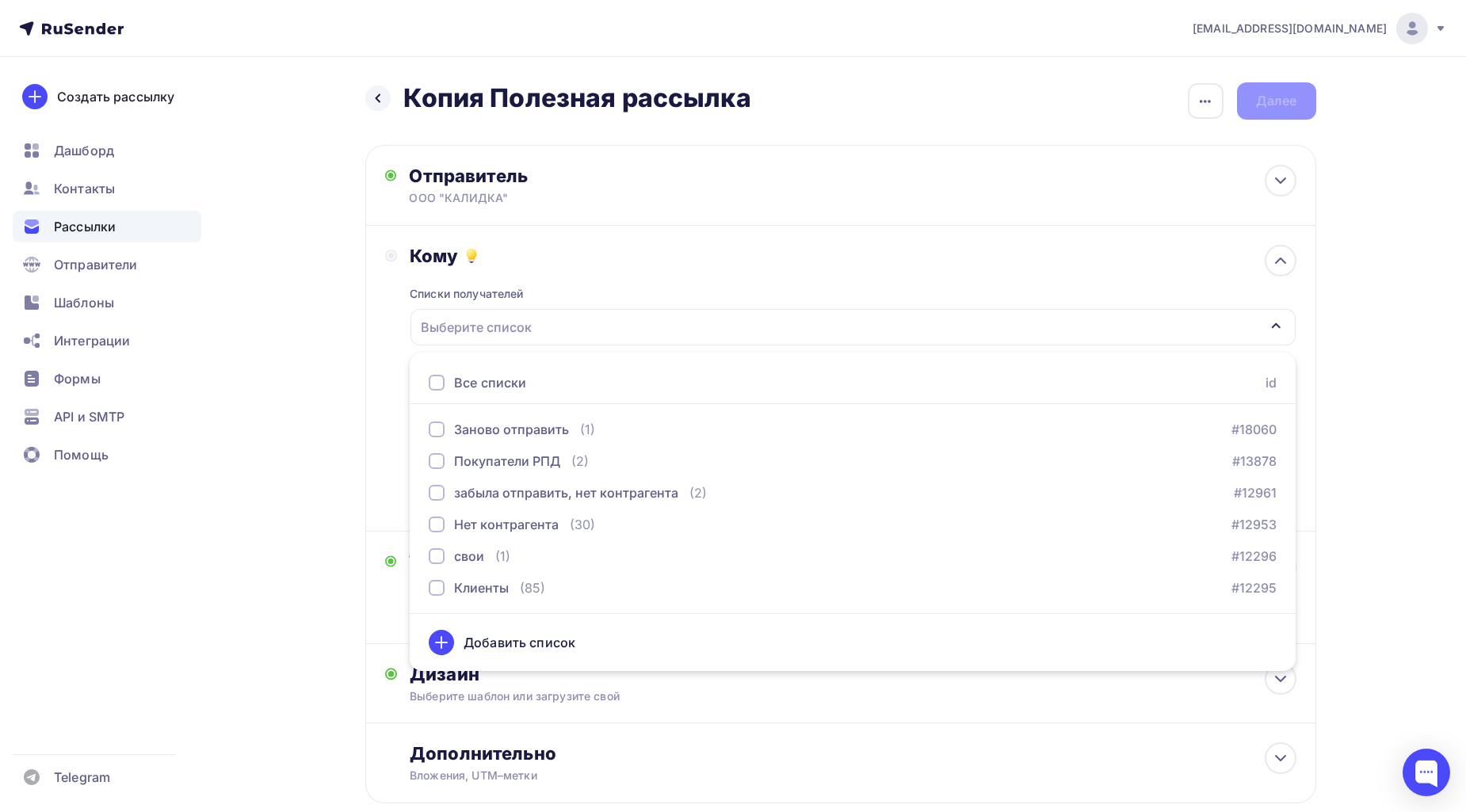
click at [517, 328] on div "Выберите список" at bounding box center [476, 327] width 123 height 29
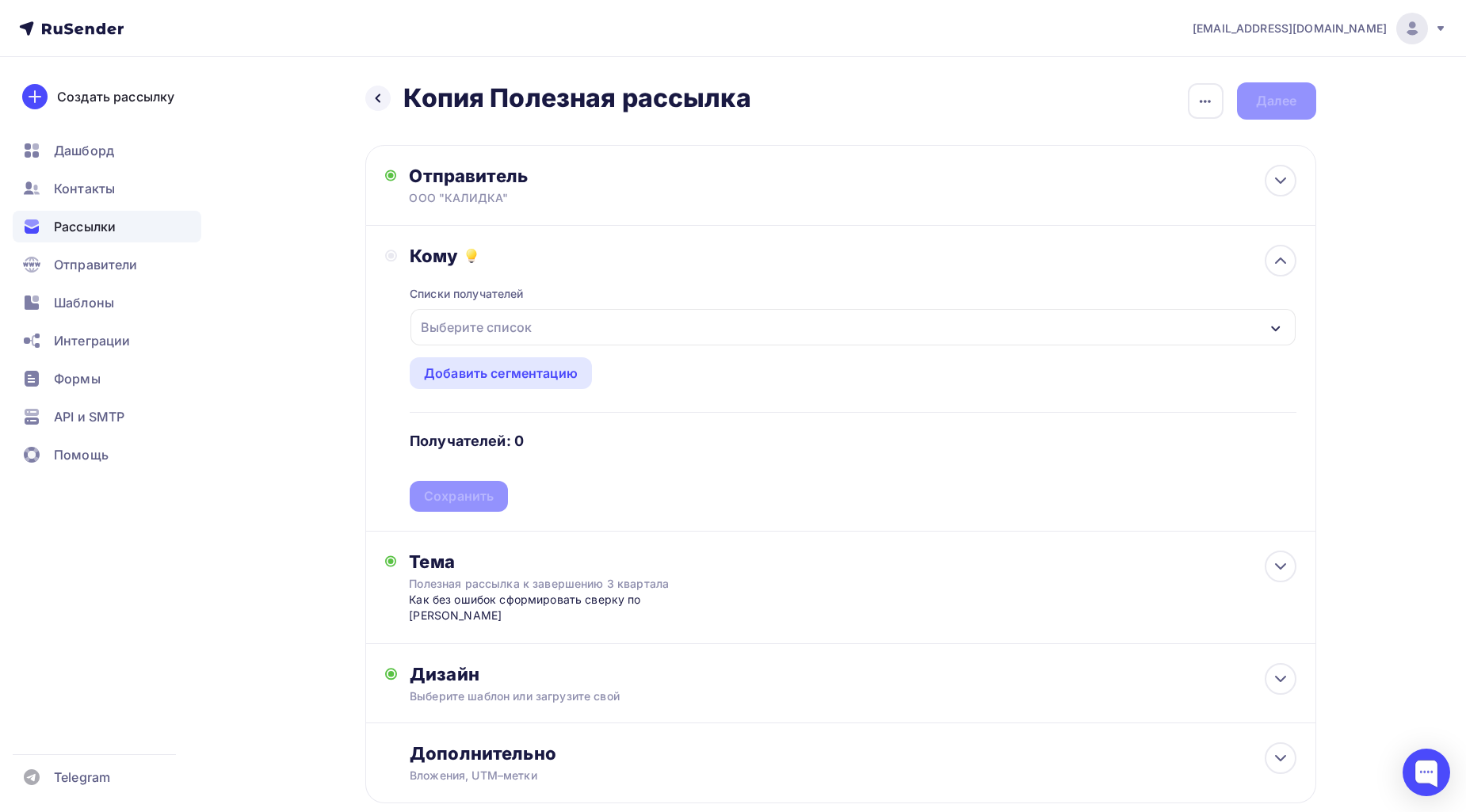
click at [517, 328] on div "Выберите список" at bounding box center [476, 327] width 123 height 29
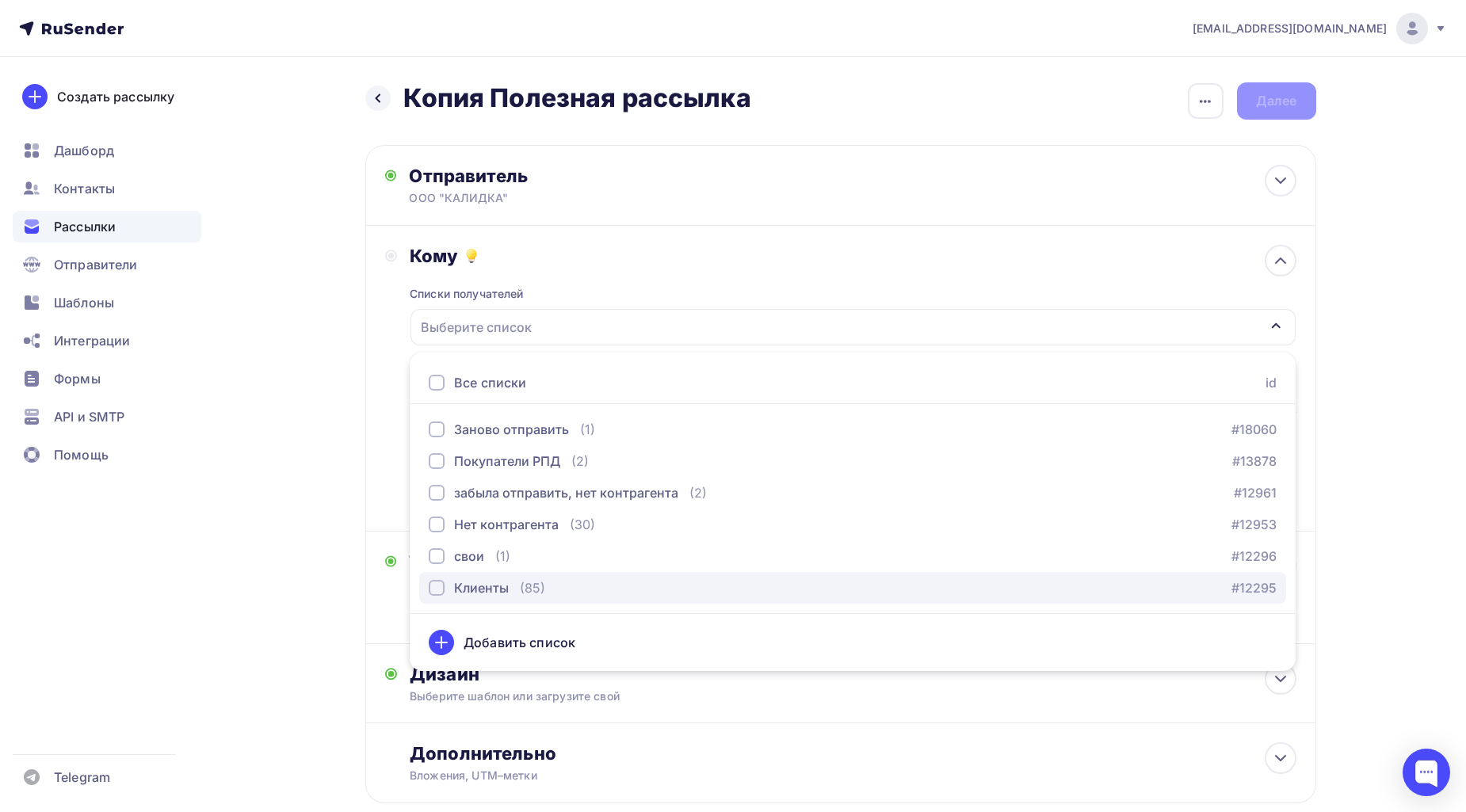
click at [446, 580] on div "Клиенты" at bounding box center [468, 588] width 80 height 19
click at [1252, 584] on link "#12295" at bounding box center [1255, 588] width 45 height 19
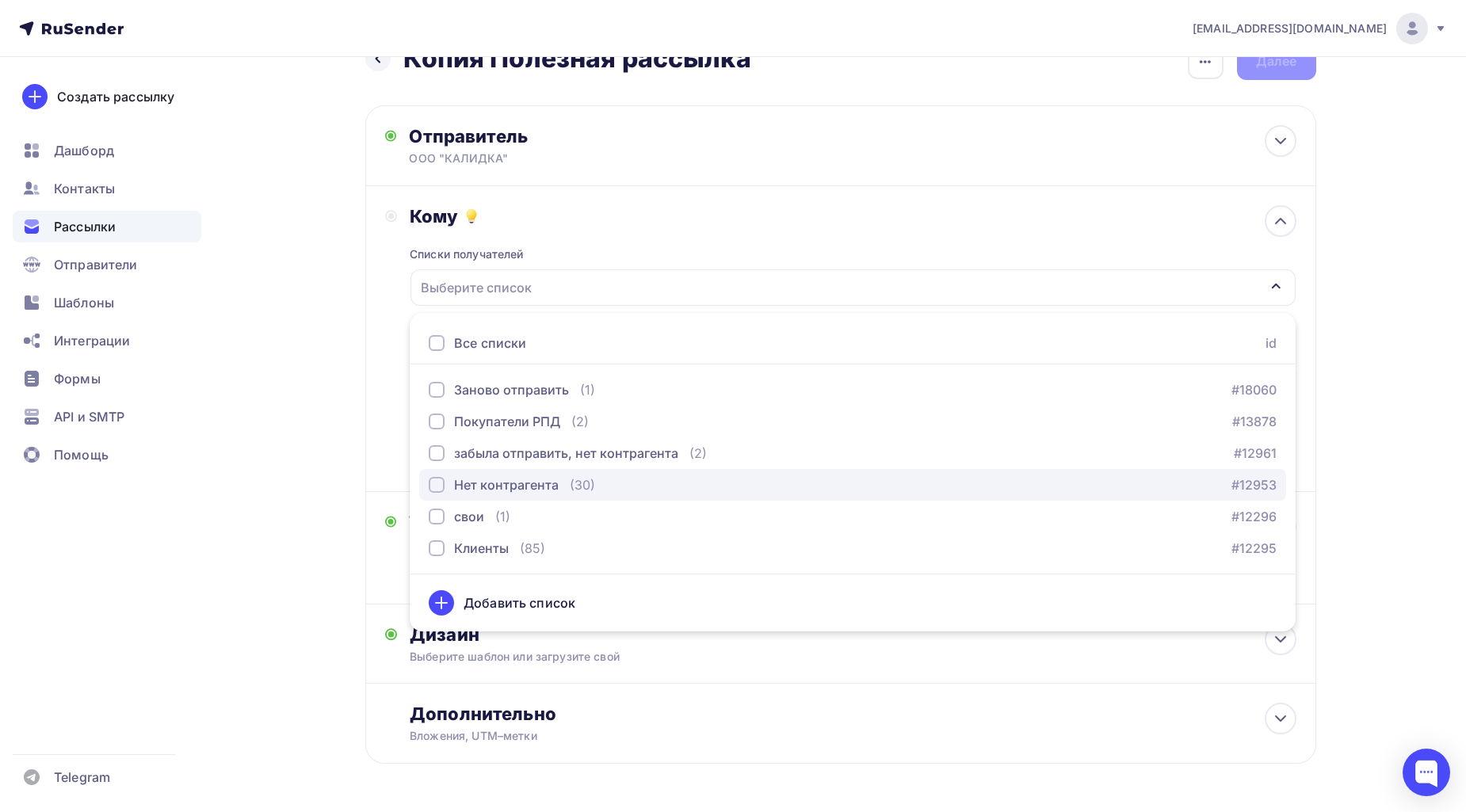
scroll to position [77, 0]
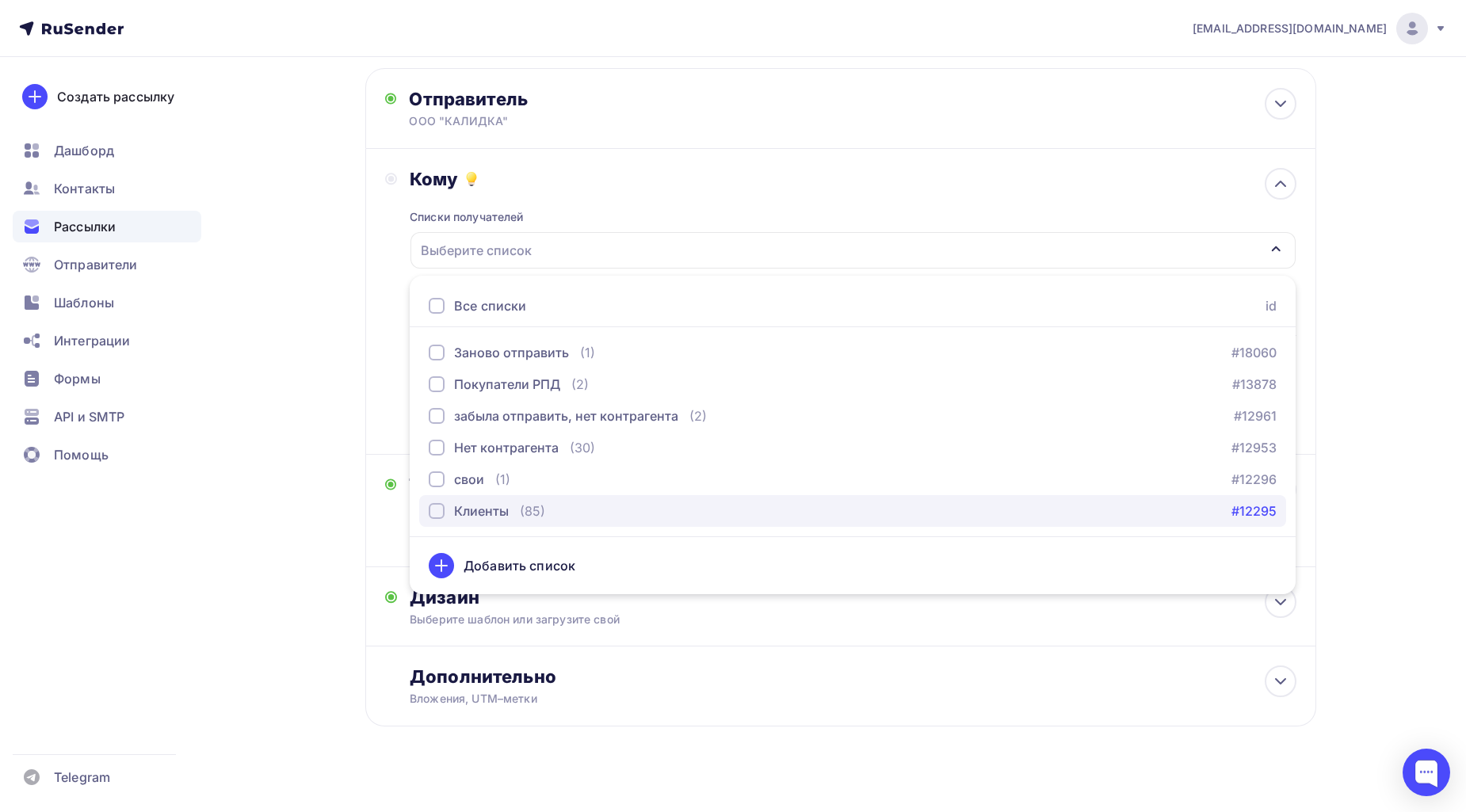
click at [1267, 503] on link "#12295" at bounding box center [1255, 511] width 45 height 19
click at [473, 248] on icon "button" at bounding box center [478, 250] width 13 height 13
click at [504, 246] on div "Выберите список" at bounding box center [476, 250] width 123 height 29
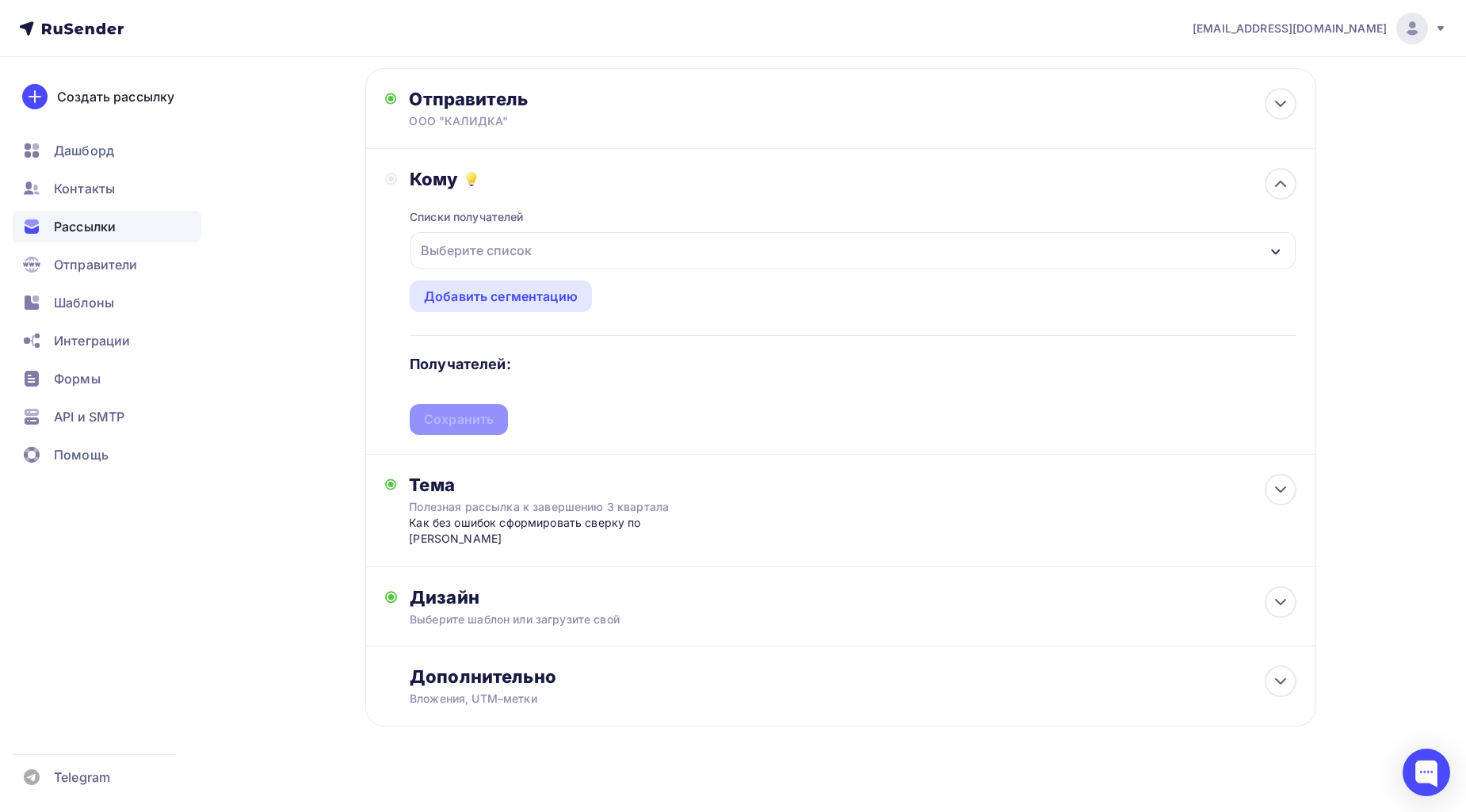
click at [545, 248] on div "Выберите список" at bounding box center [853, 249] width 885 height 36
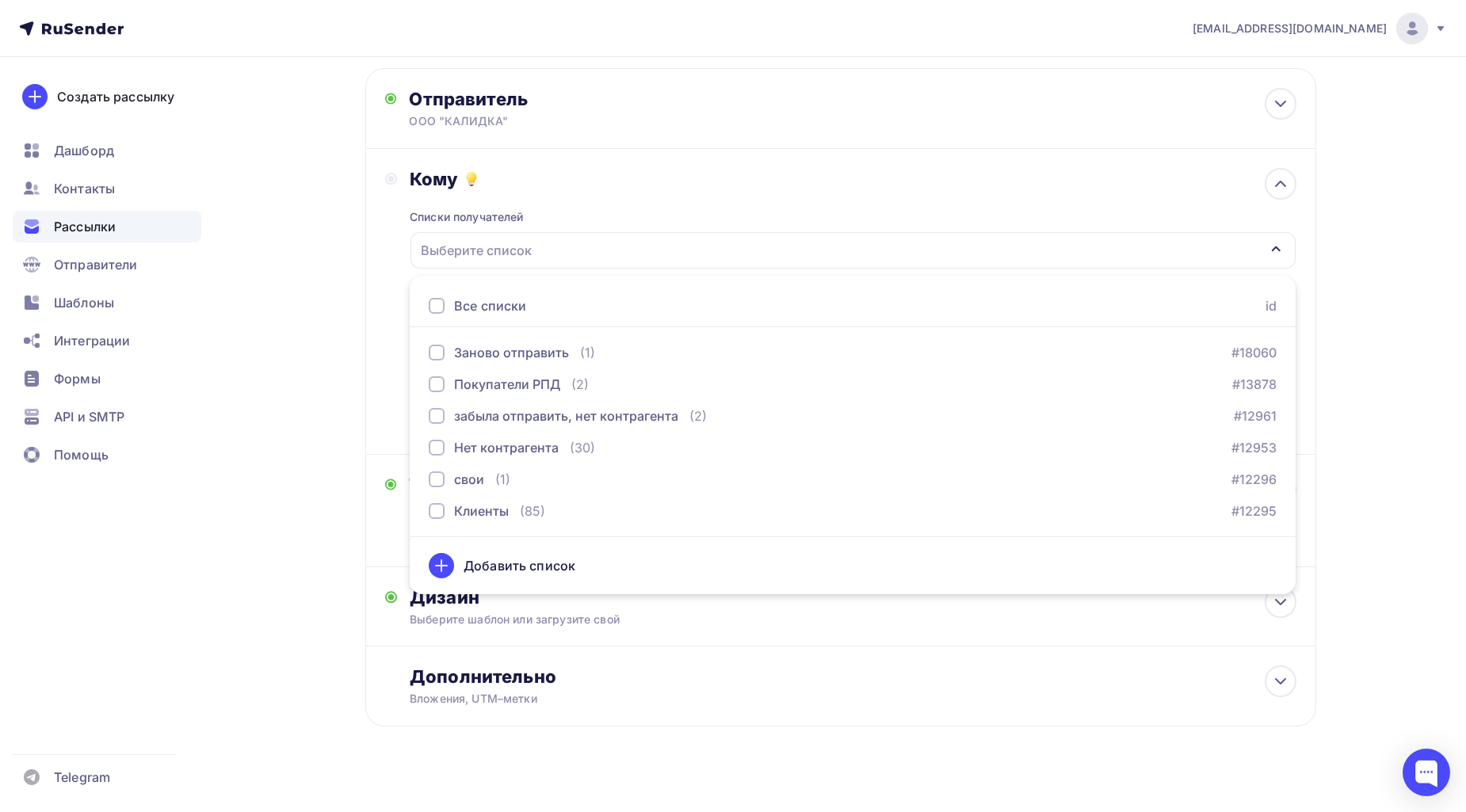
click at [507, 569] on div "Добавить список" at bounding box center [519, 565] width 112 height 19
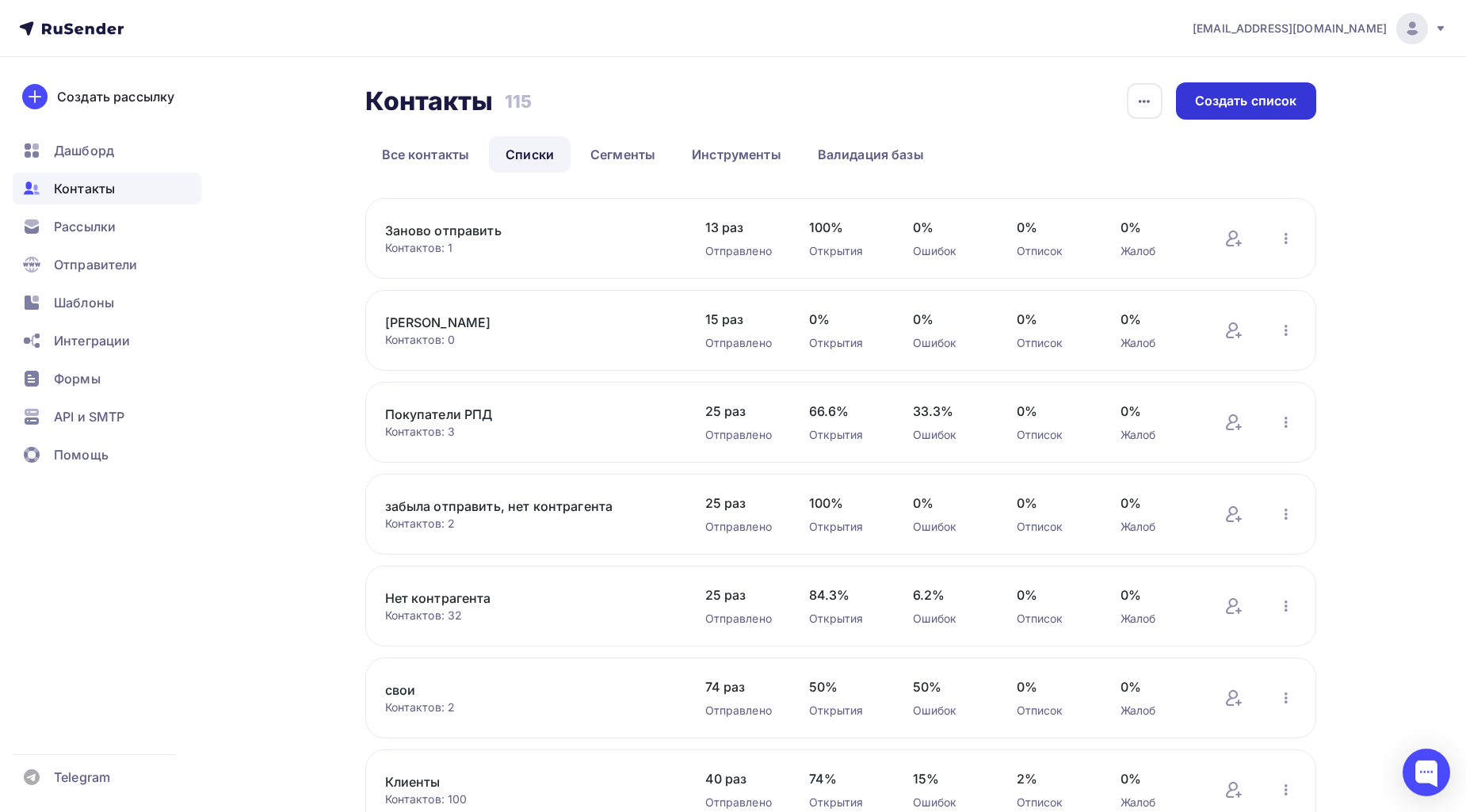
click at [1205, 101] on div "Создать список" at bounding box center [1246, 101] width 102 height 19
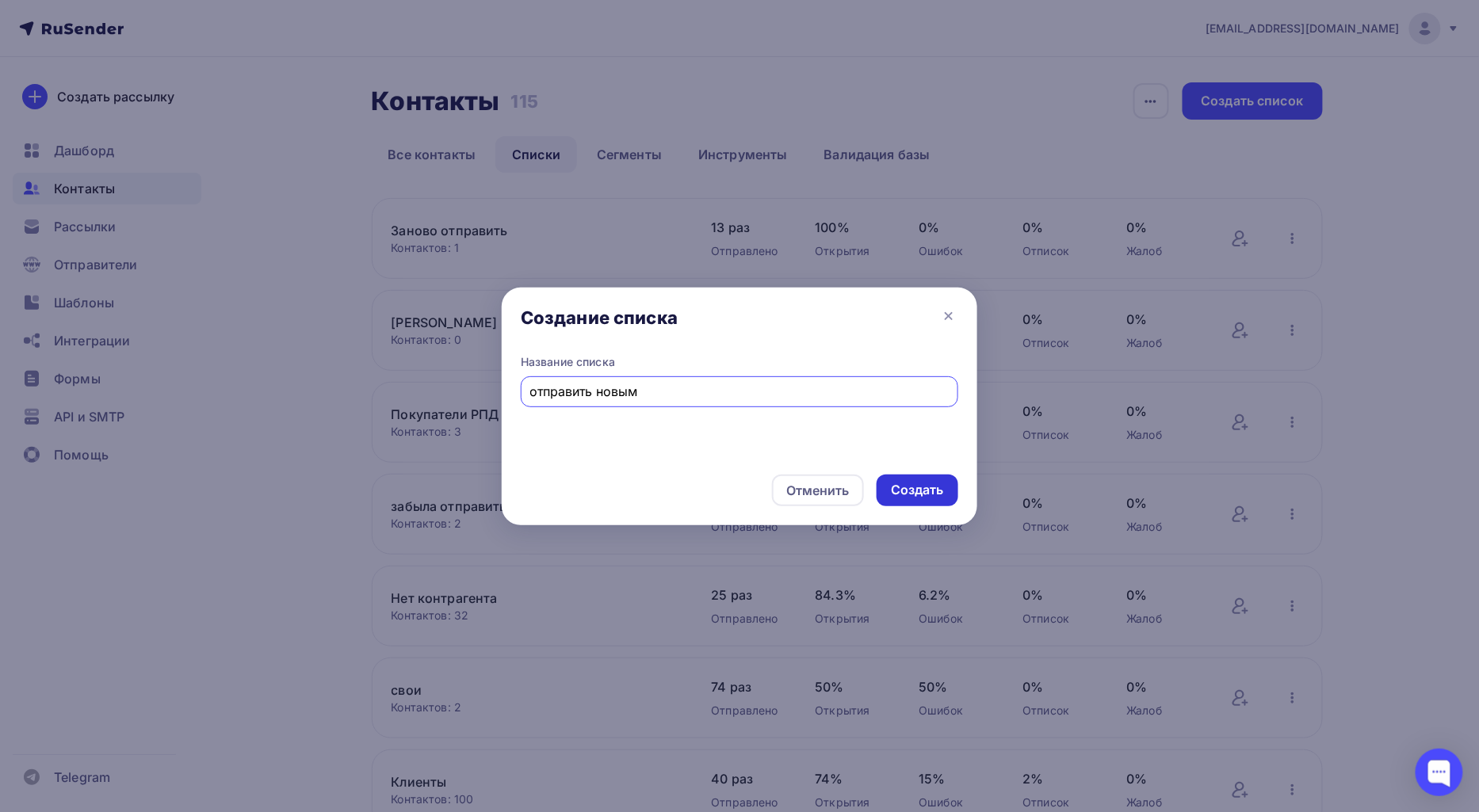
type input "отправить новым"
click at [925, 487] on div "Создать" at bounding box center [917, 490] width 53 height 19
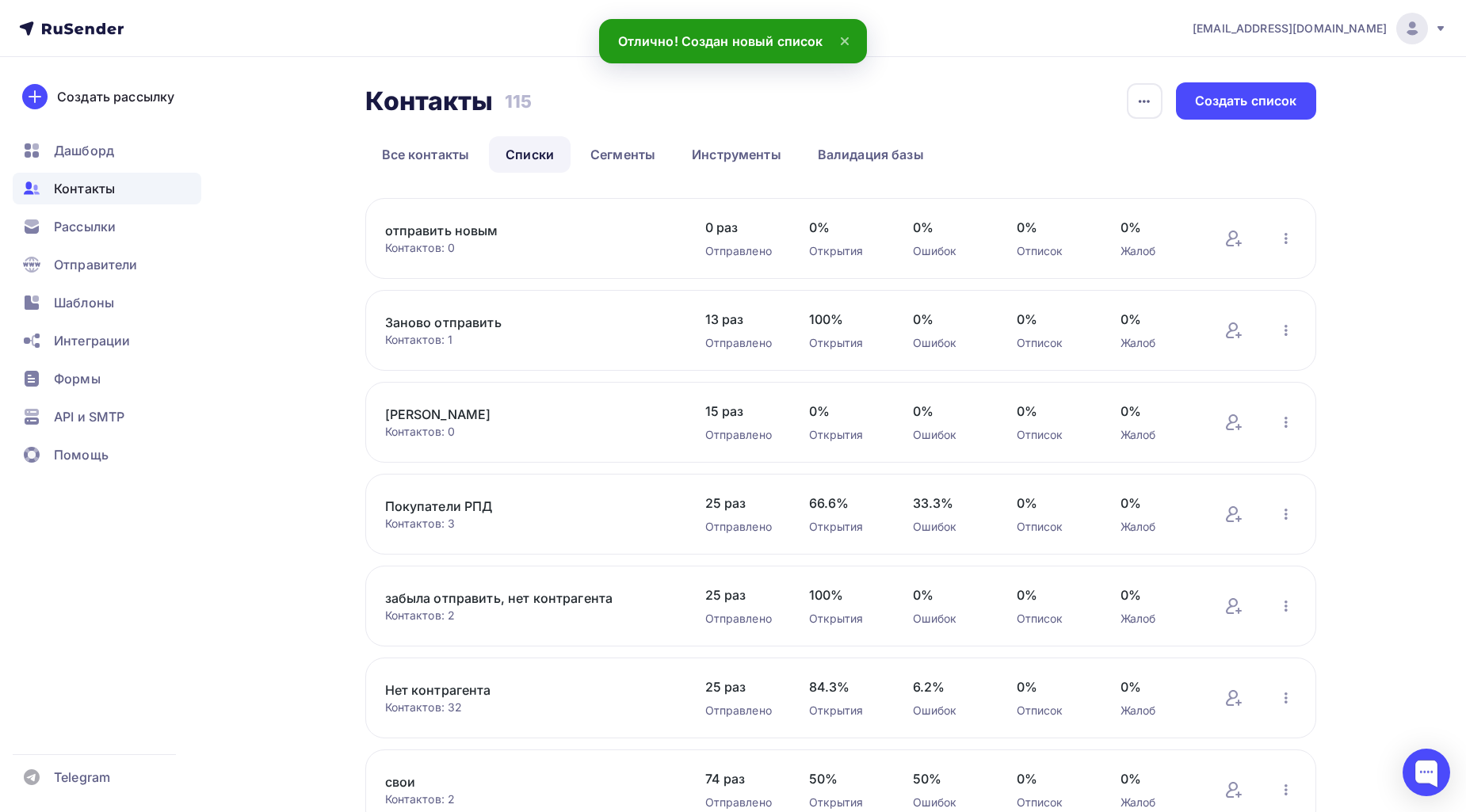
click at [497, 258] on div "отправить новым Контактов: 0 Добавить контакты Переименовать список Скачать спи…" at bounding box center [841, 238] width 951 height 81
click at [453, 247] on div "Контактов: 0" at bounding box center [529, 247] width 288 height 16
click at [473, 234] on link "отправить новым" at bounding box center [519, 230] width 270 height 19
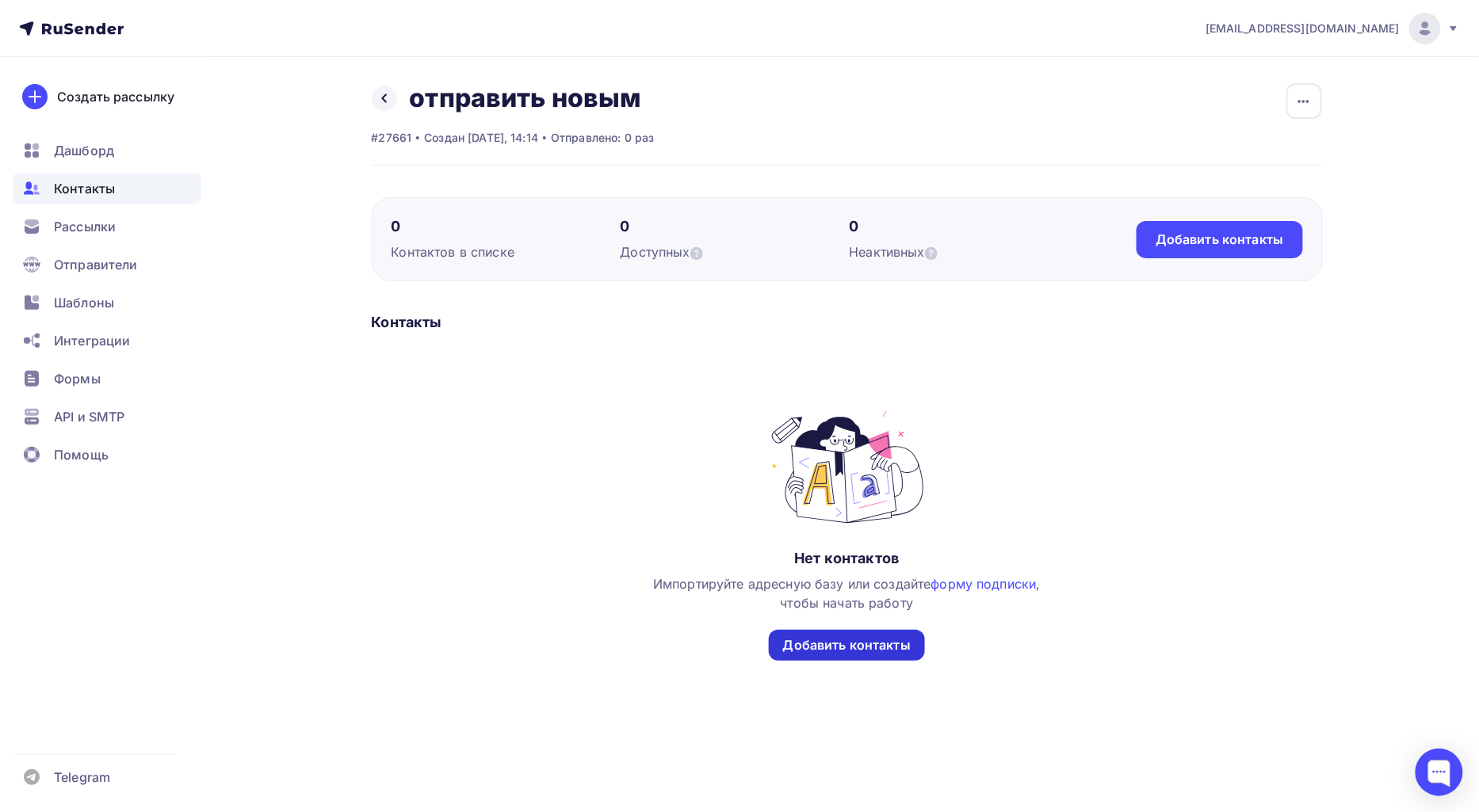
click at [865, 637] on div "Добавить контакты" at bounding box center [847, 645] width 128 height 19
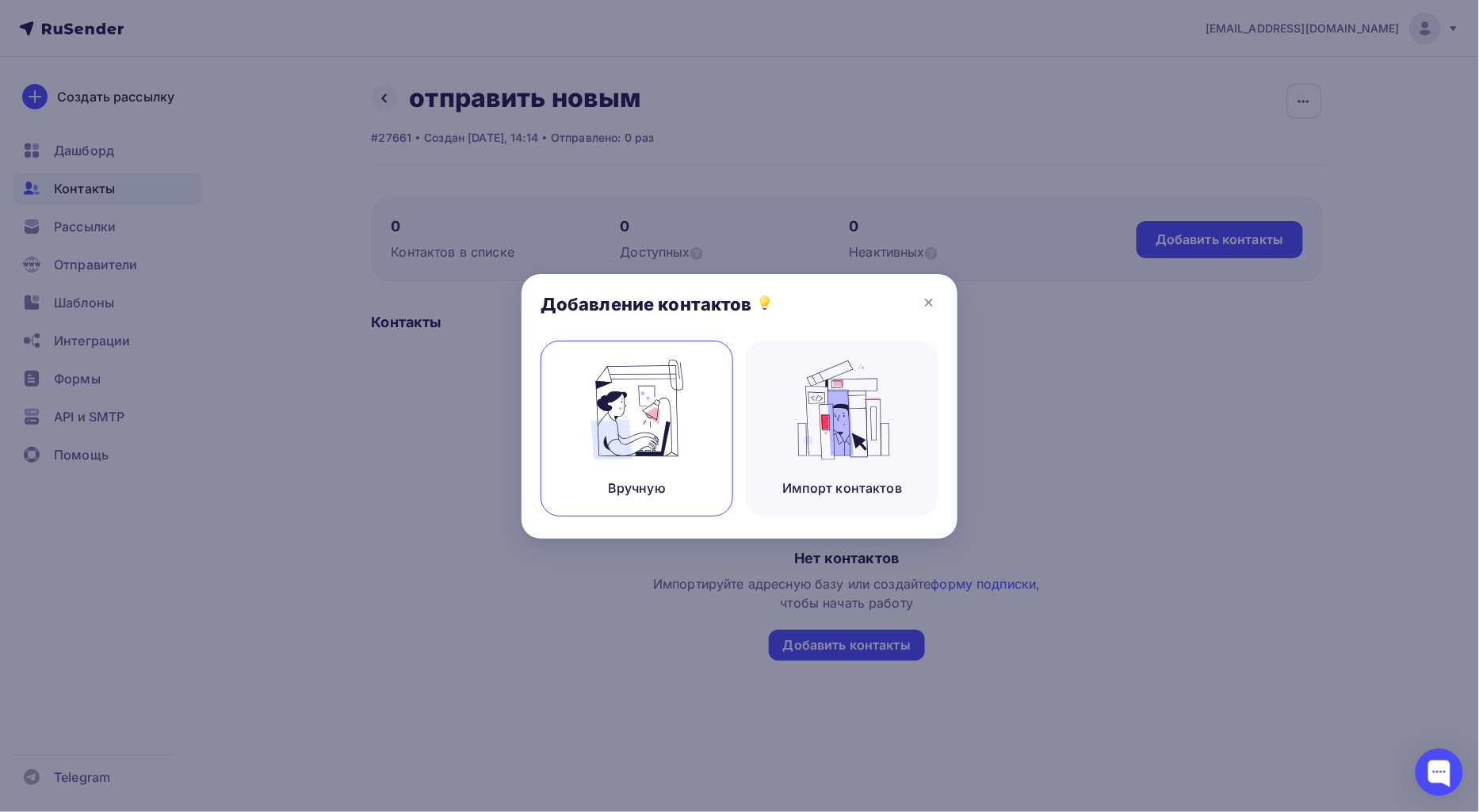
click at [652, 405] on img at bounding box center [637, 410] width 107 height 100
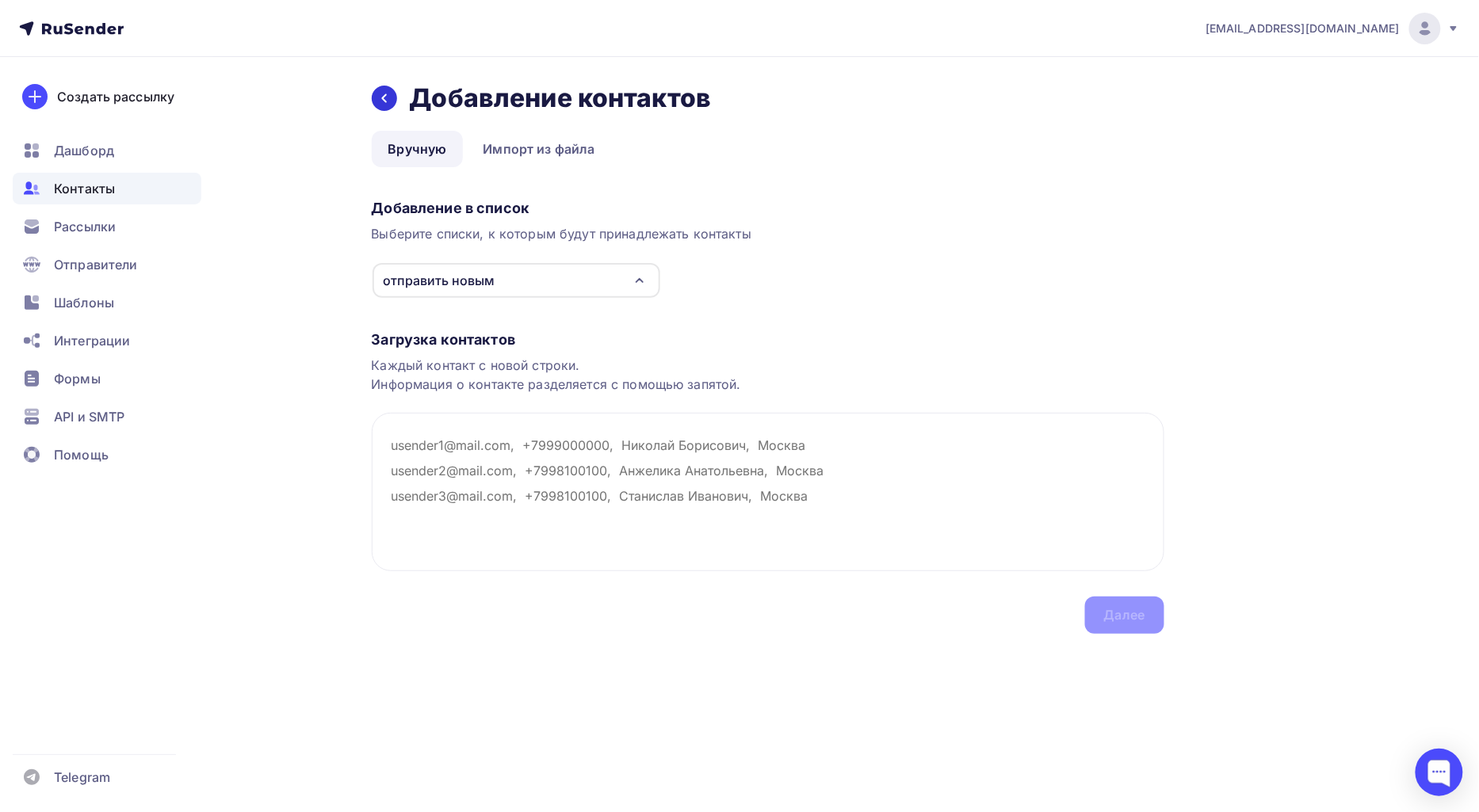
click at [387, 98] on icon at bounding box center [385, 98] width 13 height 13
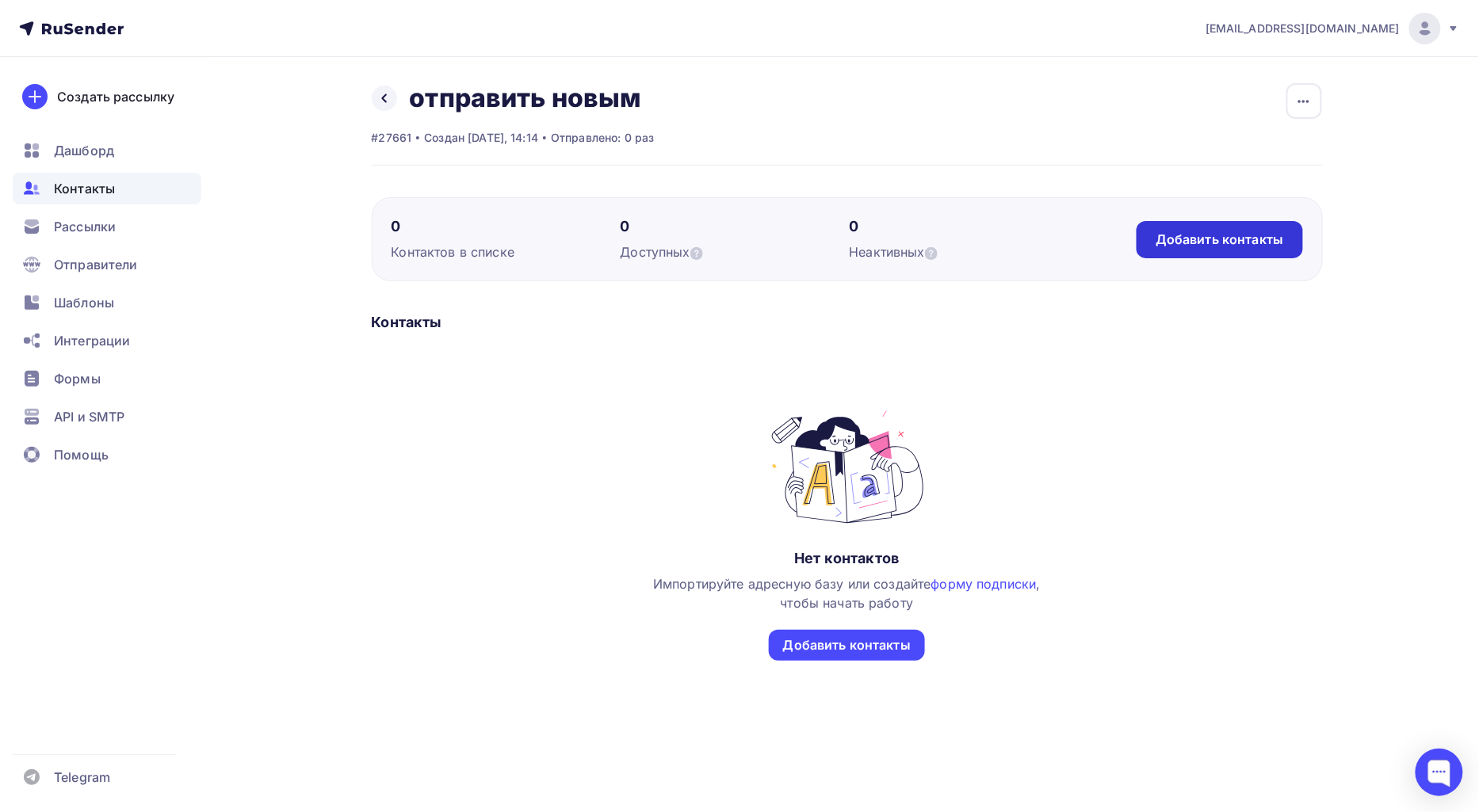
click at [1184, 249] on div "Добавить контакты" at bounding box center [1219, 239] width 166 height 37
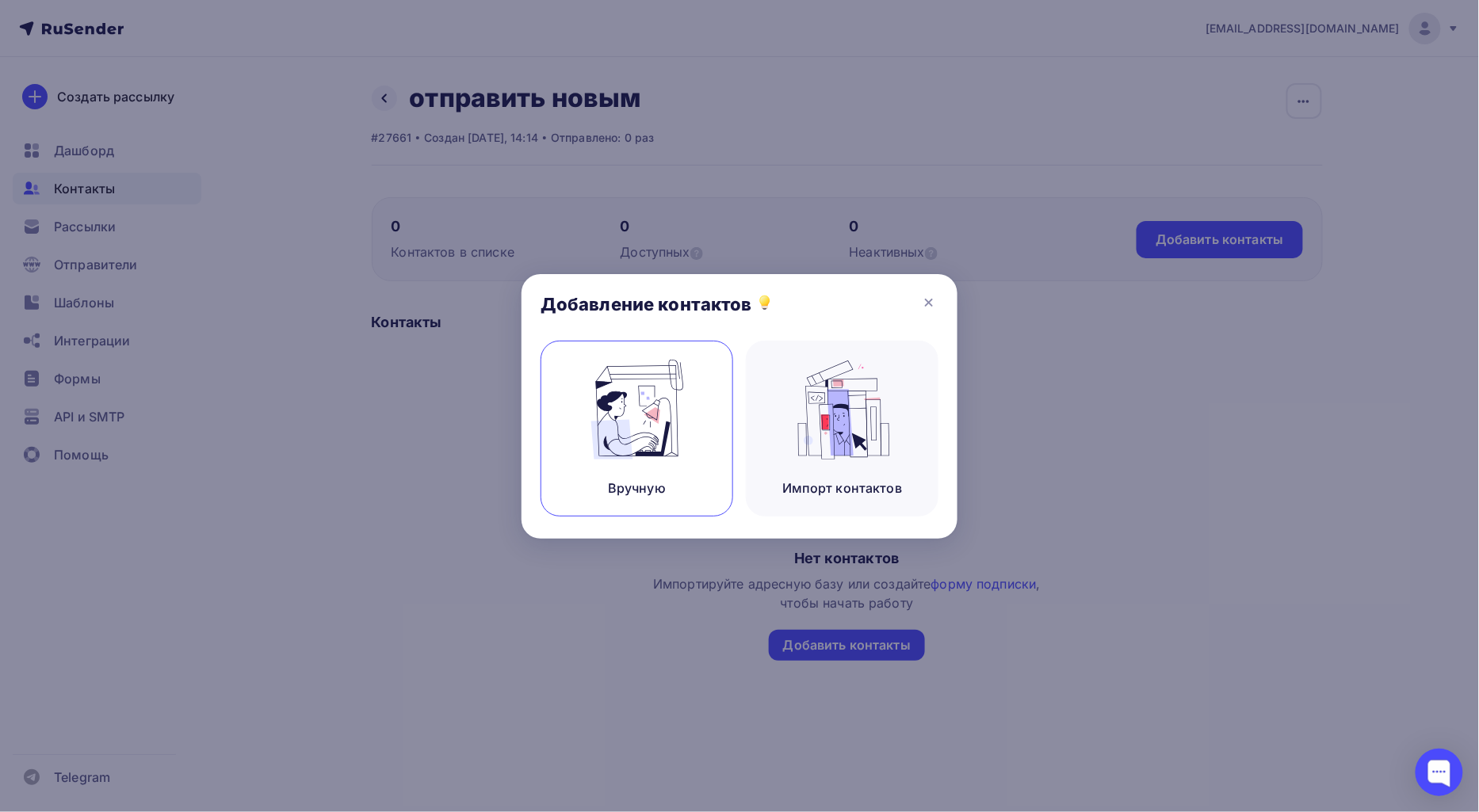
click at [619, 437] on img at bounding box center [637, 410] width 107 height 100
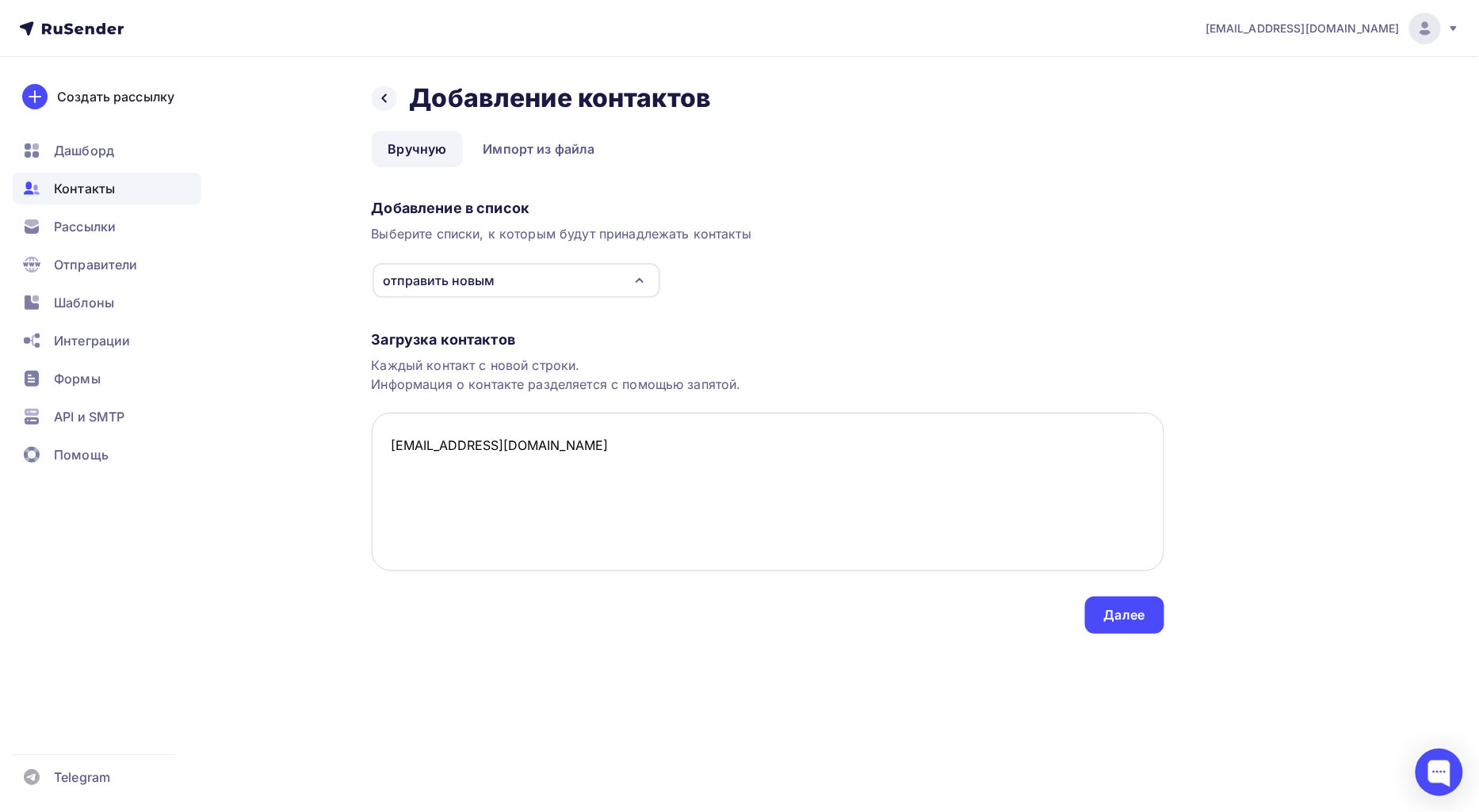
paste textarea "[EMAIL_ADDRESS][DOMAIN_NAME]"
type textarea "ayi@bk.ru alena.caschina@yandex.ru"
click at [1114, 612] on div "Далее" at bounding box center [1125, 615] width 41 height 19
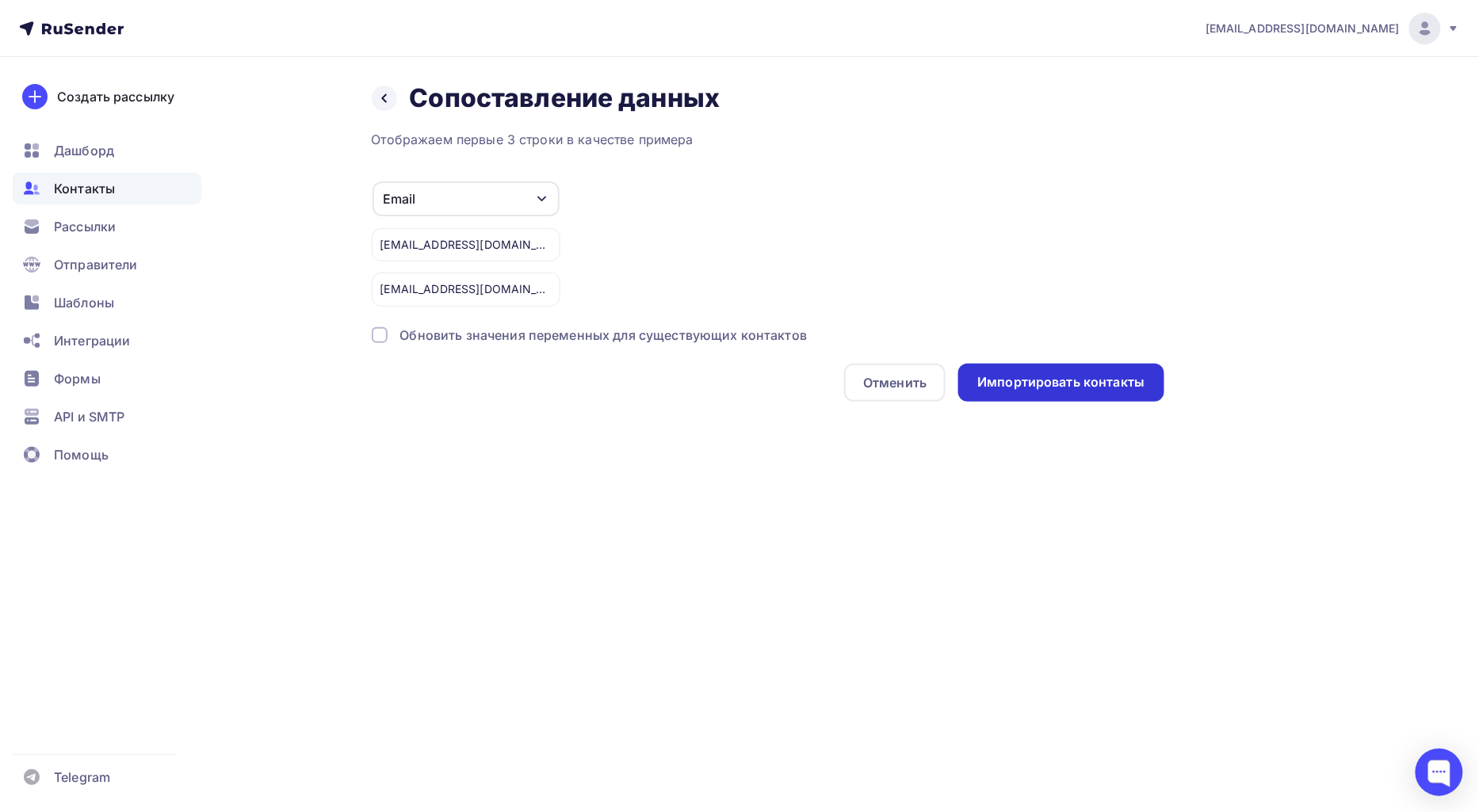
click at [1043, 391] on div "Импортировать контакты" at bounding box center [1060, 382] width 205 height 38
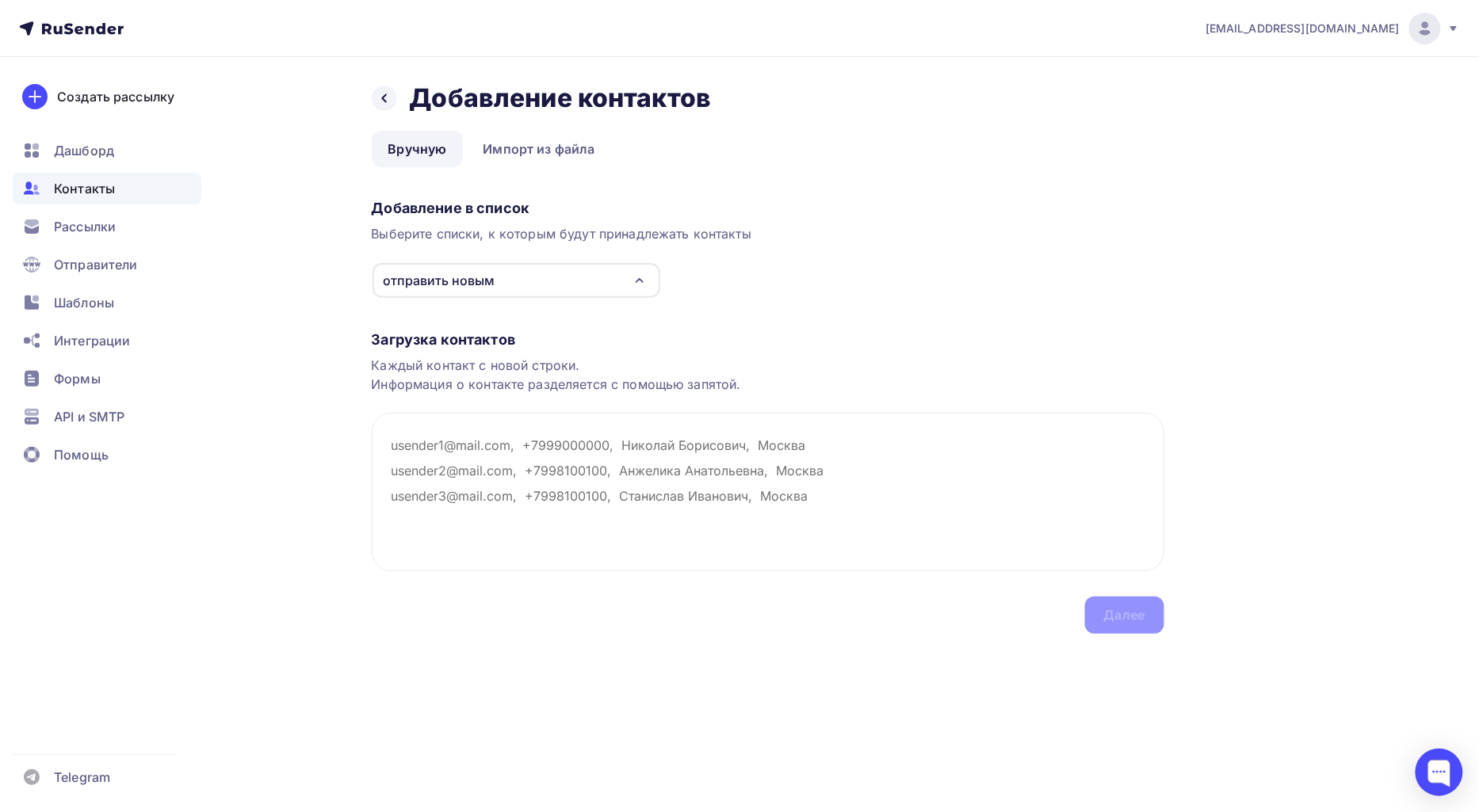
click at [400, 99] on div "Назад Добавление контактов Добавление контактов" at bounding box center [768, 98] width 793 height 32
click at [389, 99] on icon at bounding box center [385, 98] width 13 height 13
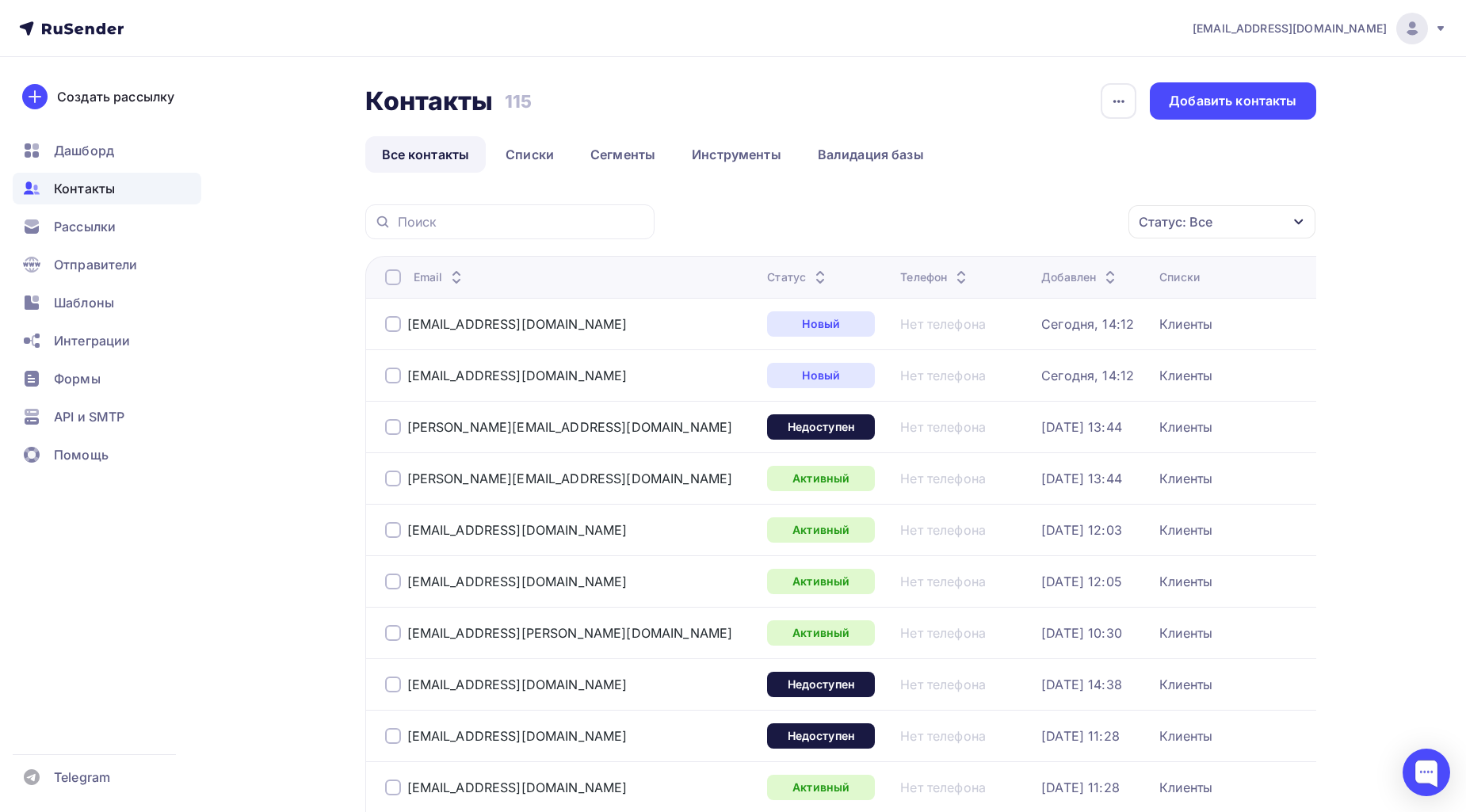
click at [90, 183] on span "Контакты" at bounding box center [84, 188] width 61 height 19
click at [96, 156] on span "Дашборд" at bounding box center [83, 150] width 60 height 19
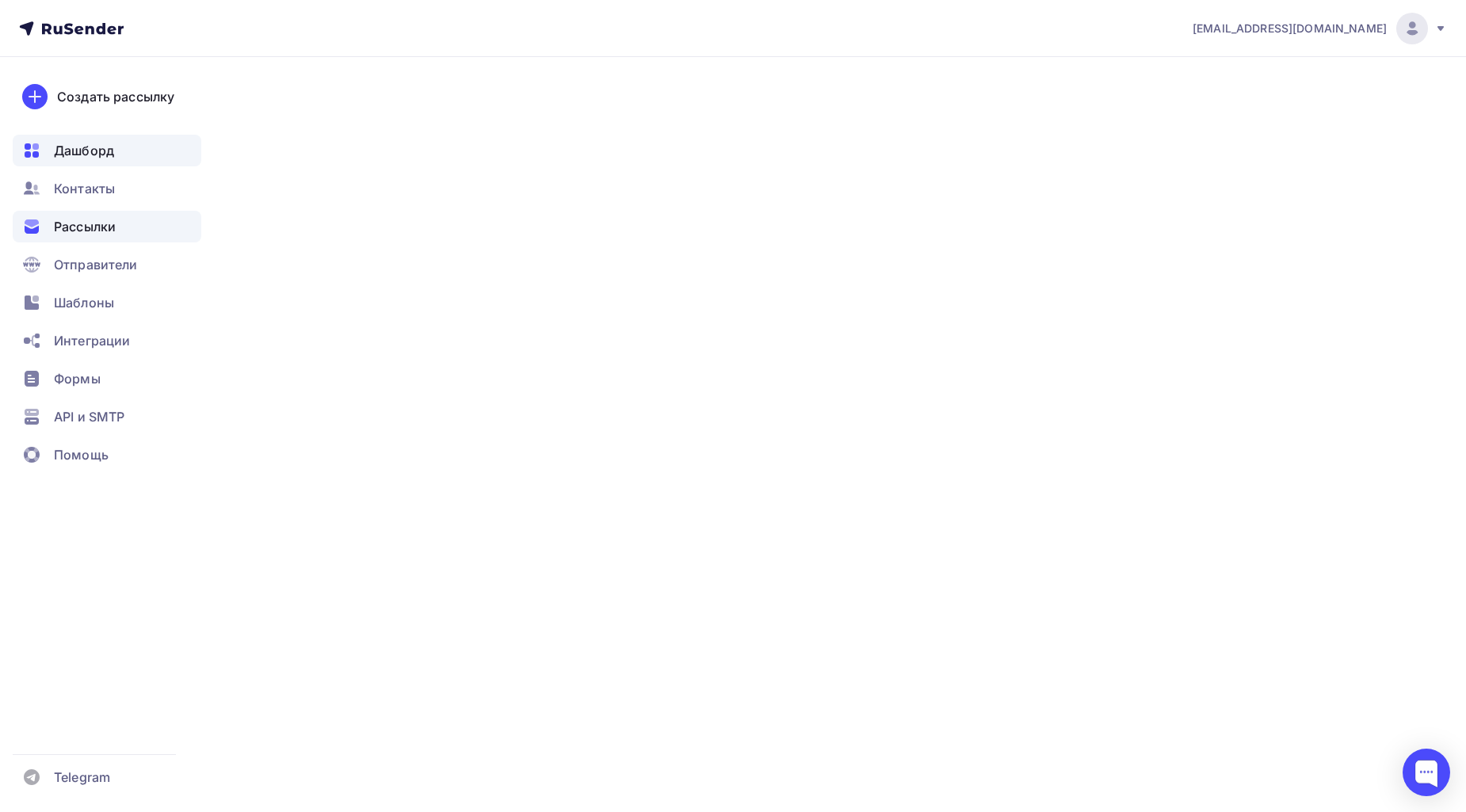
click at [91, 226] on span "Рассылки" at bounding box center [84, 226] width 62 height 19
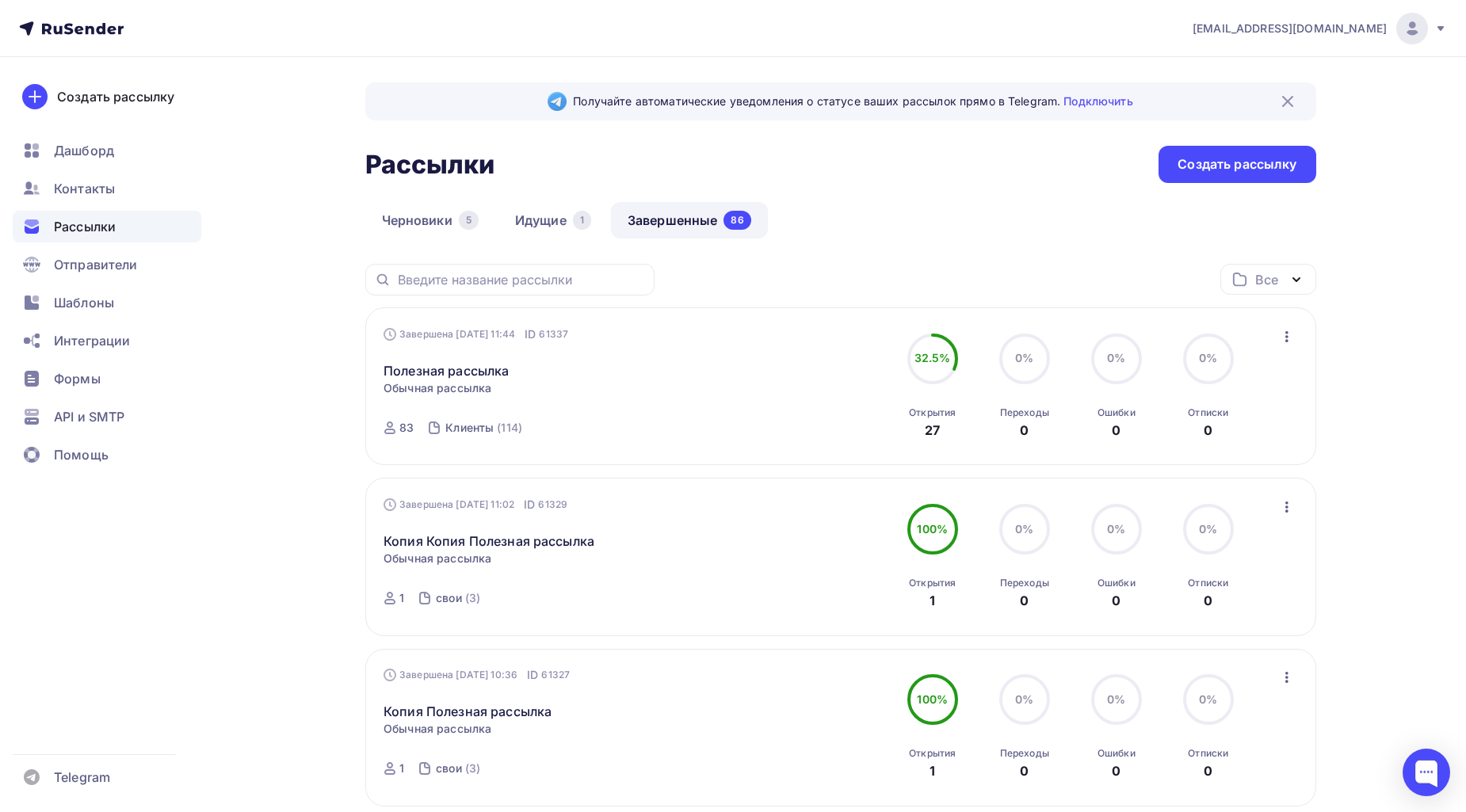
click at [1298, 344] on div "Завершена 03.10.2025, 11:44 ID 61337 Полезная рассылка Статистика Обзор рассылк…" at bounding box center [841, 387] width 951 height 158
click at [1292, 341] on icon "button" at bounding box center [1287, 336] width 19 height 19
click at [1211, 436] on div "Копировать в новую" at bounding box center [1214, 441] width 162 height 19
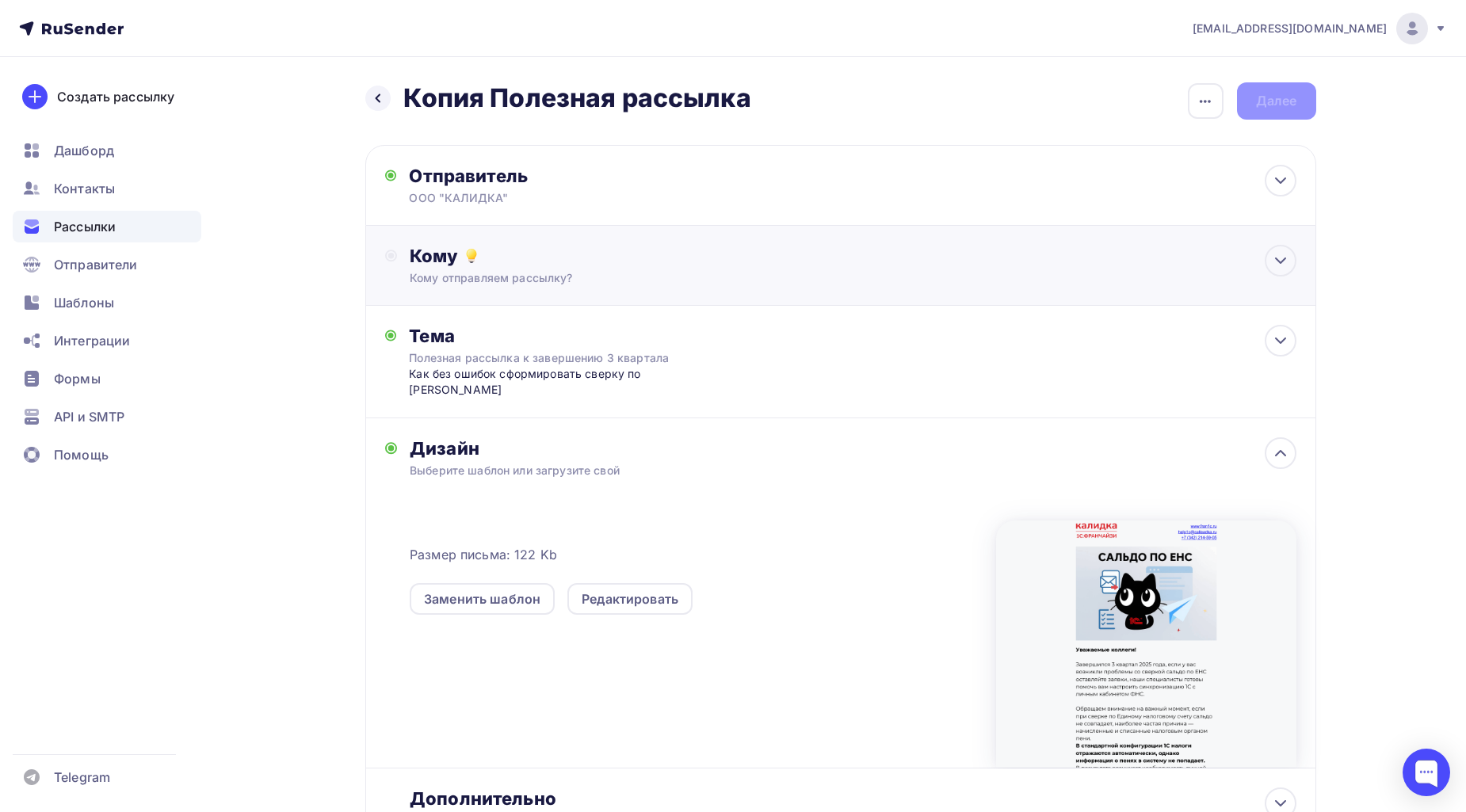
click at [482, 281] on div "Кому отправляем рассылку?" at bounding box center [809, 277] width 798 height 16
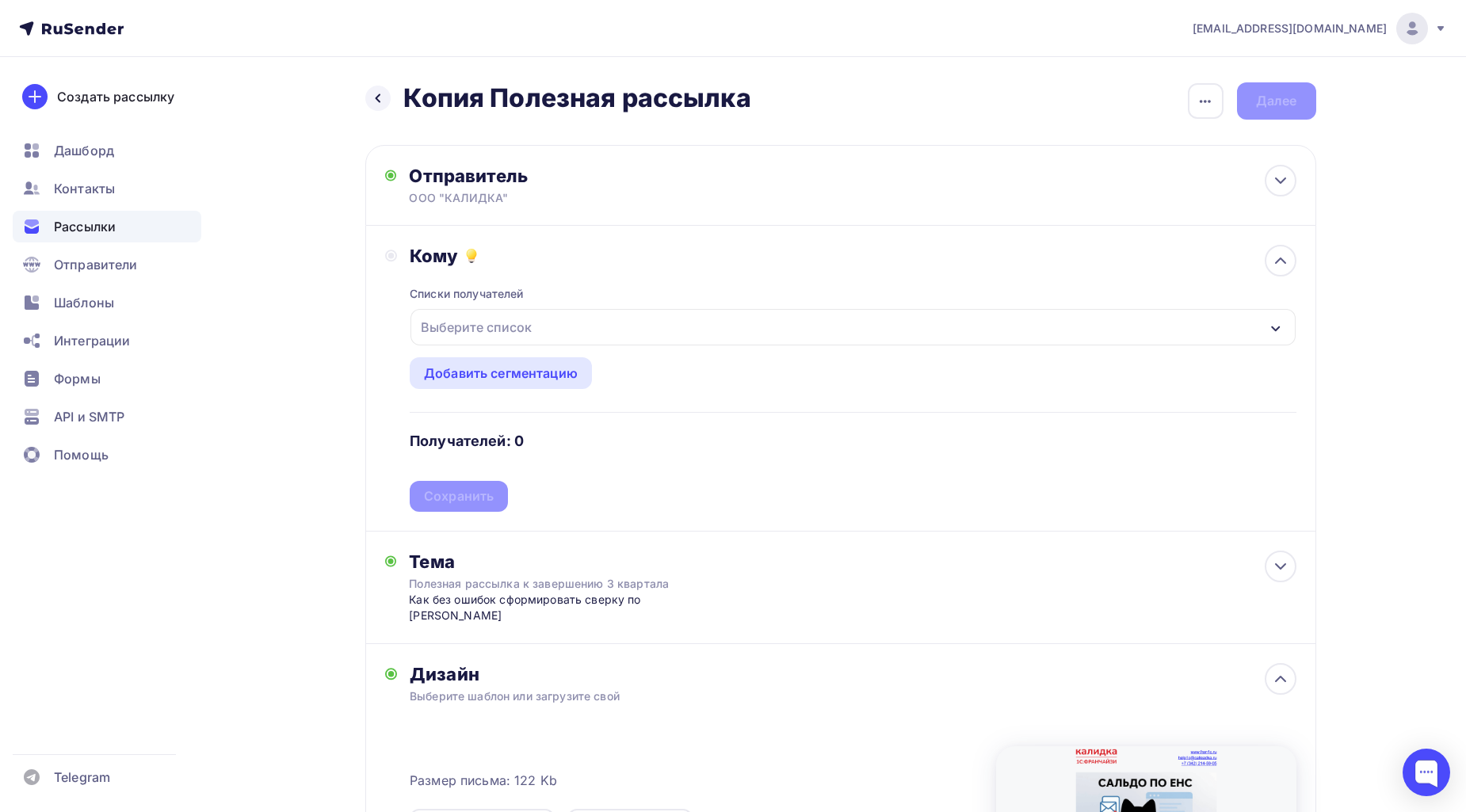
click at [494, 329] on div "Выберите список" at bounding box center [476, 327] width 123 height 29
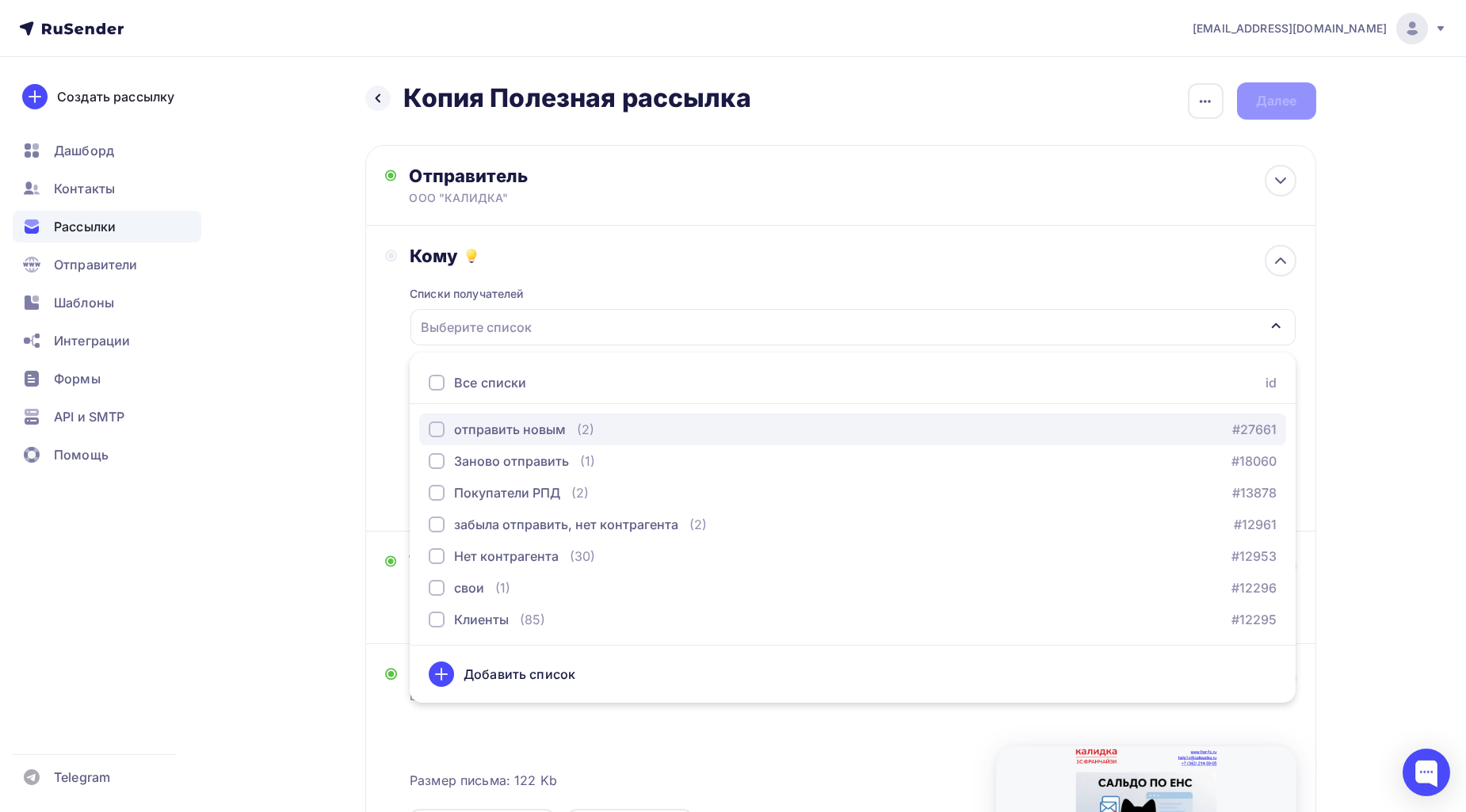
click at [441, 431] on div "button" at bounding box center [436, 429] width 16 height 16
click at [504, 425] on div "отправить новым" at bounding box center [510, 429] width 112 height 19
click at [542, 428] on div "отправить новым" at bounding box center [510, 429] width 112 height 19
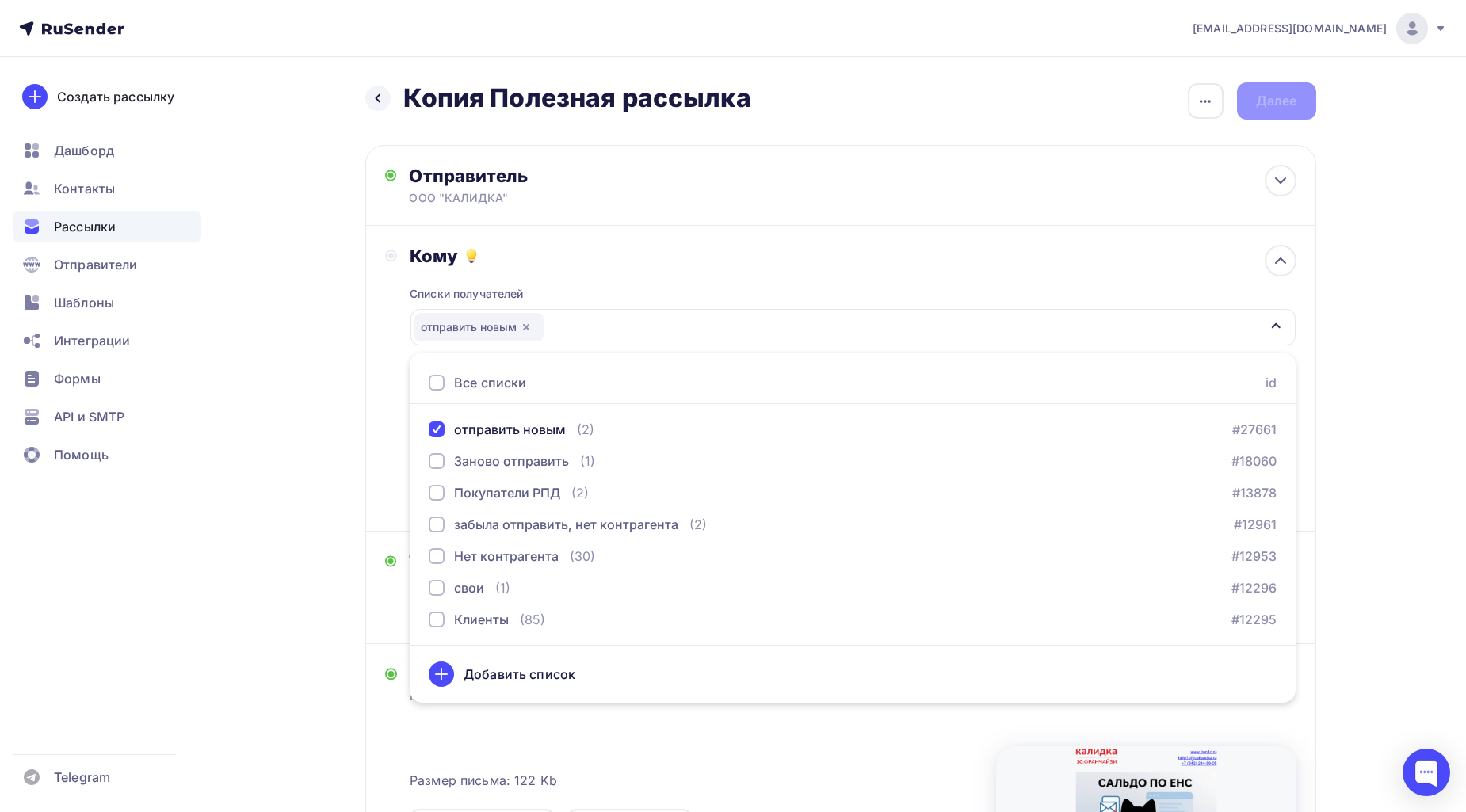
click at [1359, 436] on div "Назад Копия Полезная рассылка Копия Полезная рассылка Закончить позже Переимено…" at bounding box center [733, 617] width 1299 height 1120
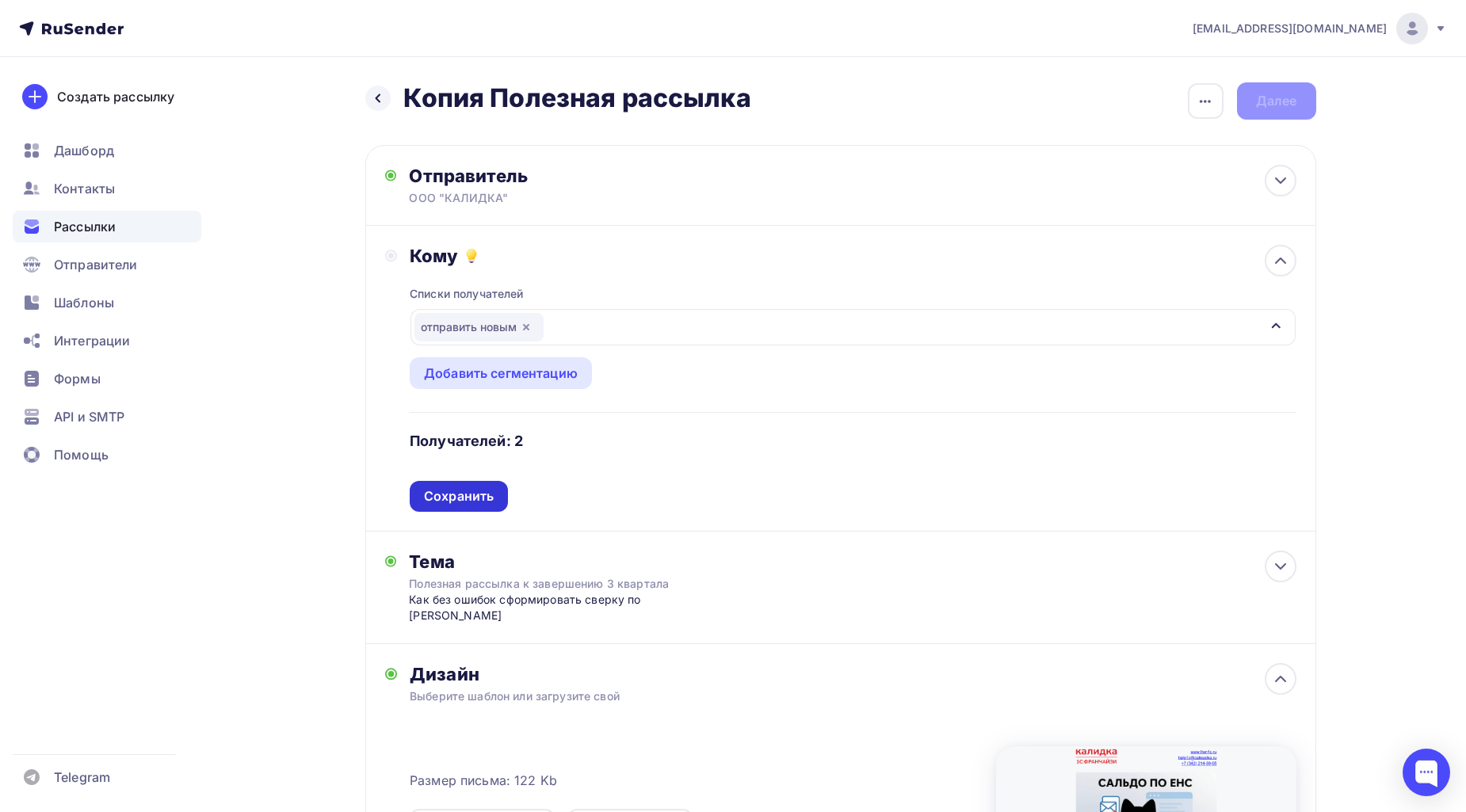
click at [492, 504] on div "Сохранить" at bounding box center [458, 497] width 70 height 19
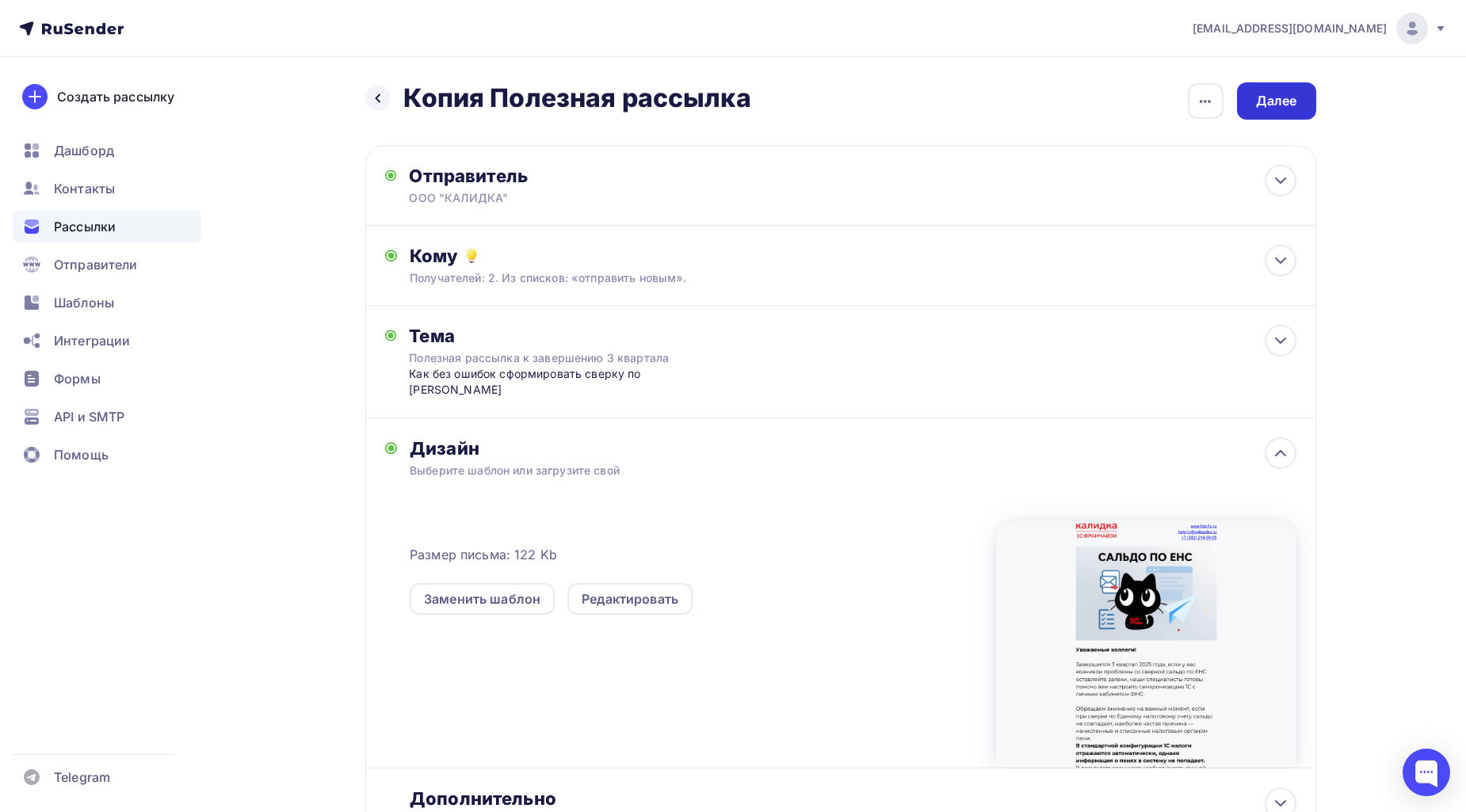
click at [1295, 107] on div "Далее" at bounding box center [1277, 101] width 41 height 19
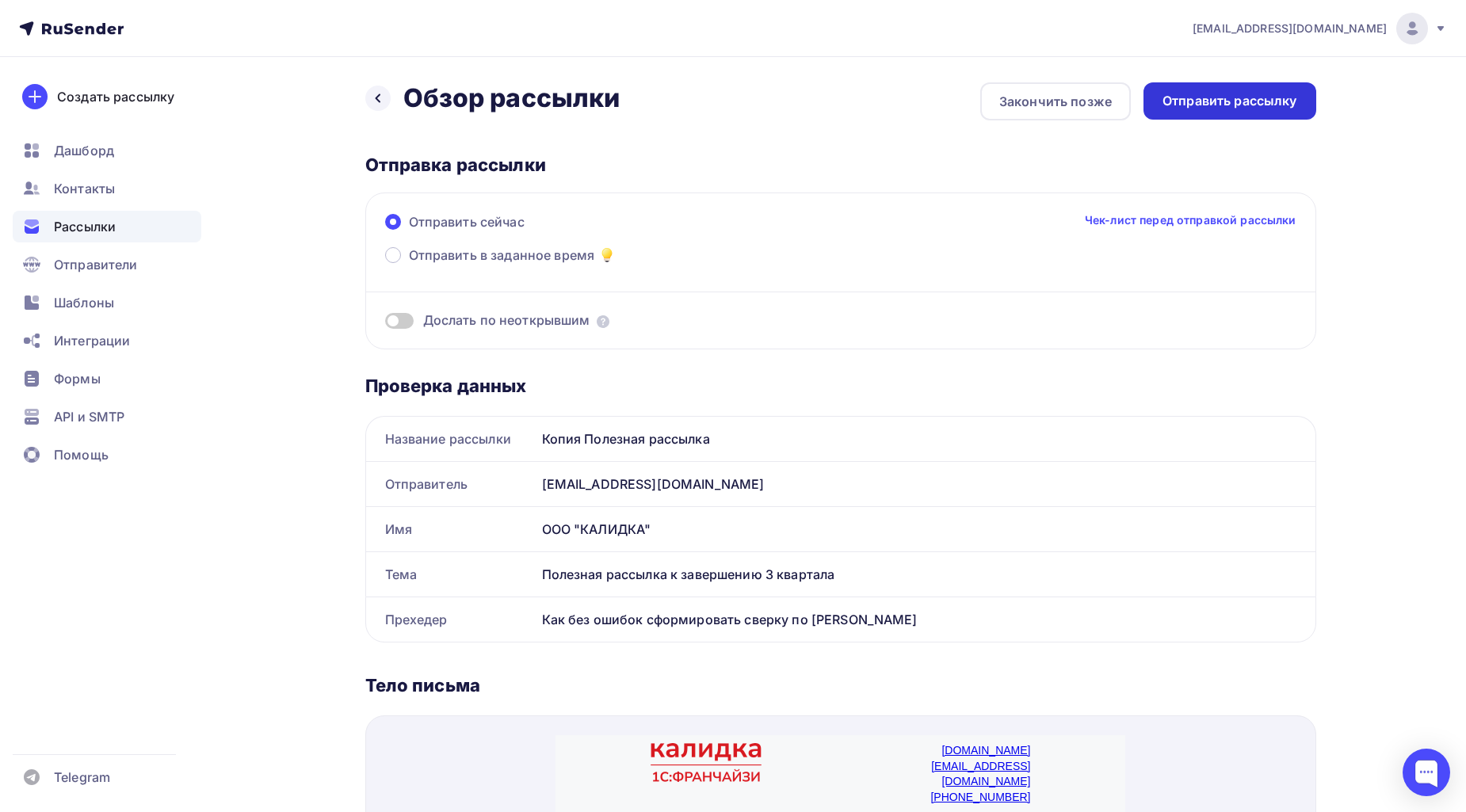
click at [1278, 103] on div "Отправить рассылку" at bounding box center [1230, 101] width 134 height 19
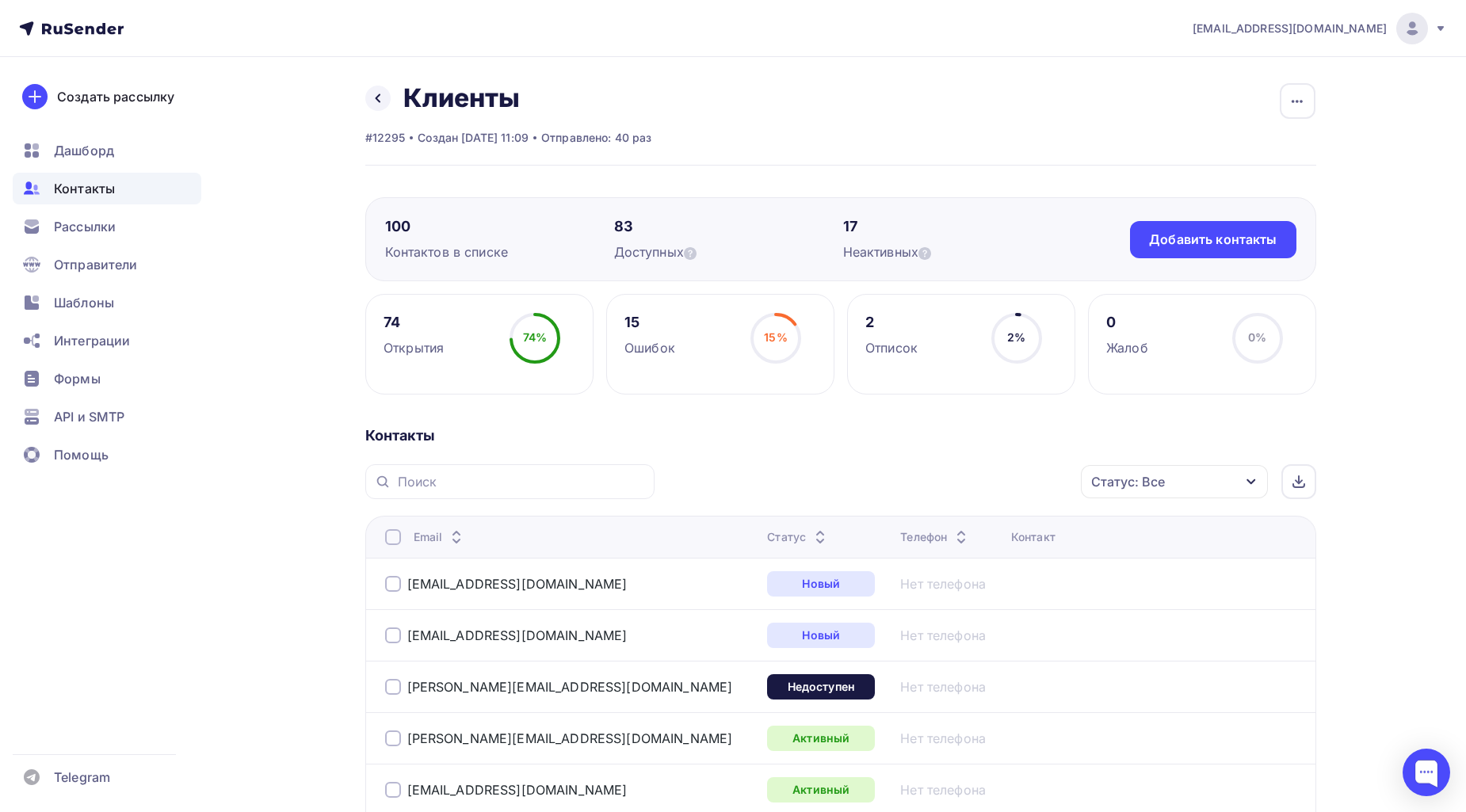
click at [390, 580] on div at bounding box center [392, 583] width 16 height 16
click at [393, 634] on div at bounding box center [392, 635] width 16 height 16
click at [376, 92] on icon at bounding box center [378, 98] width 13 height 13
click at [386, 585] on div at bounding box center [392, 583] width 16 height 16
click at [396, 624] on div "[EMAIL_ADDRESS][DOMAIN_NAME]" at bounding box center [576, 635] width 382 height 25
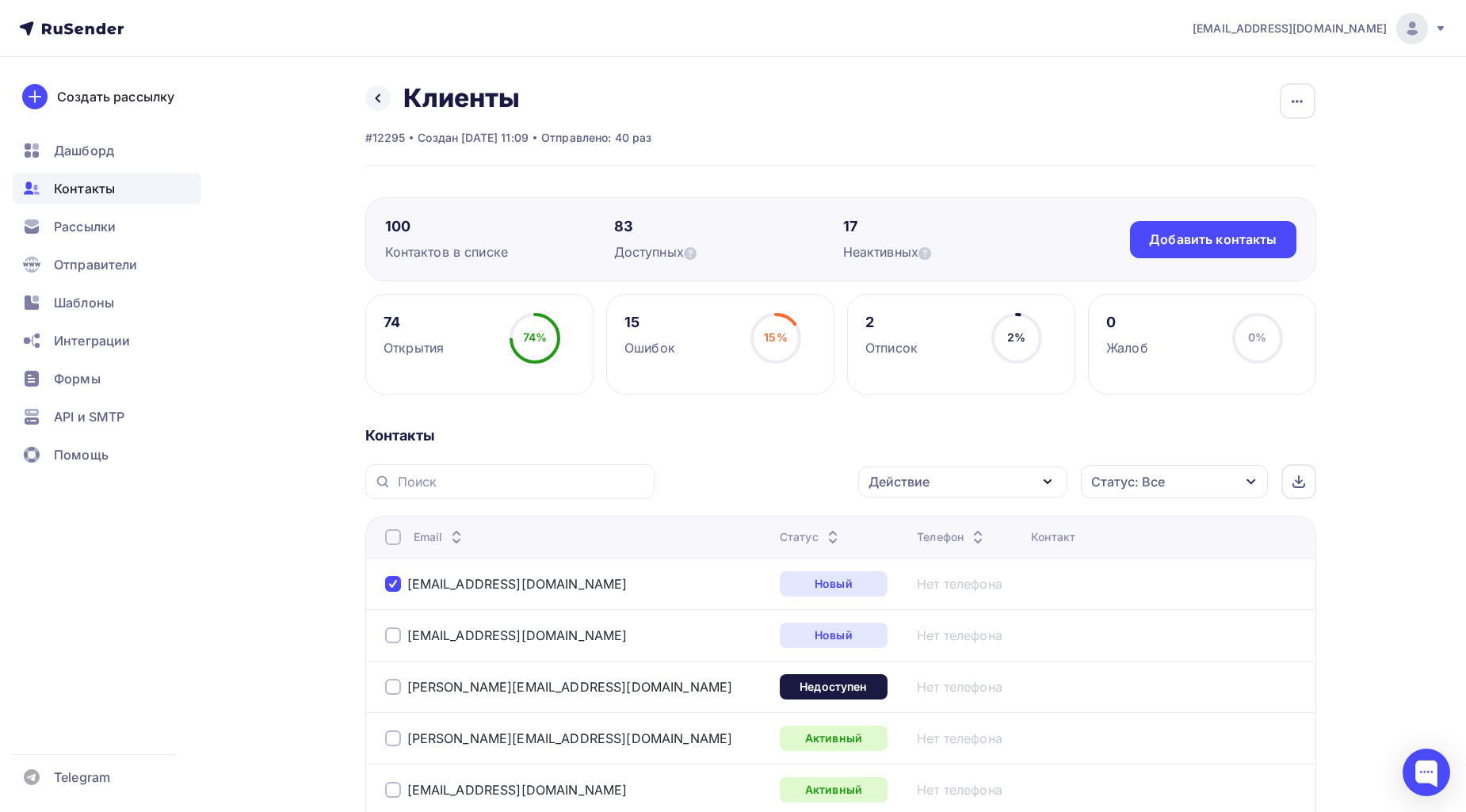
click at [399, 642] on div at bounding box center [392, 635] width 16 height 16
click at [1265, 232] on div "Добавить контакты" at bounding box center [1213, 240] width 128 height 19
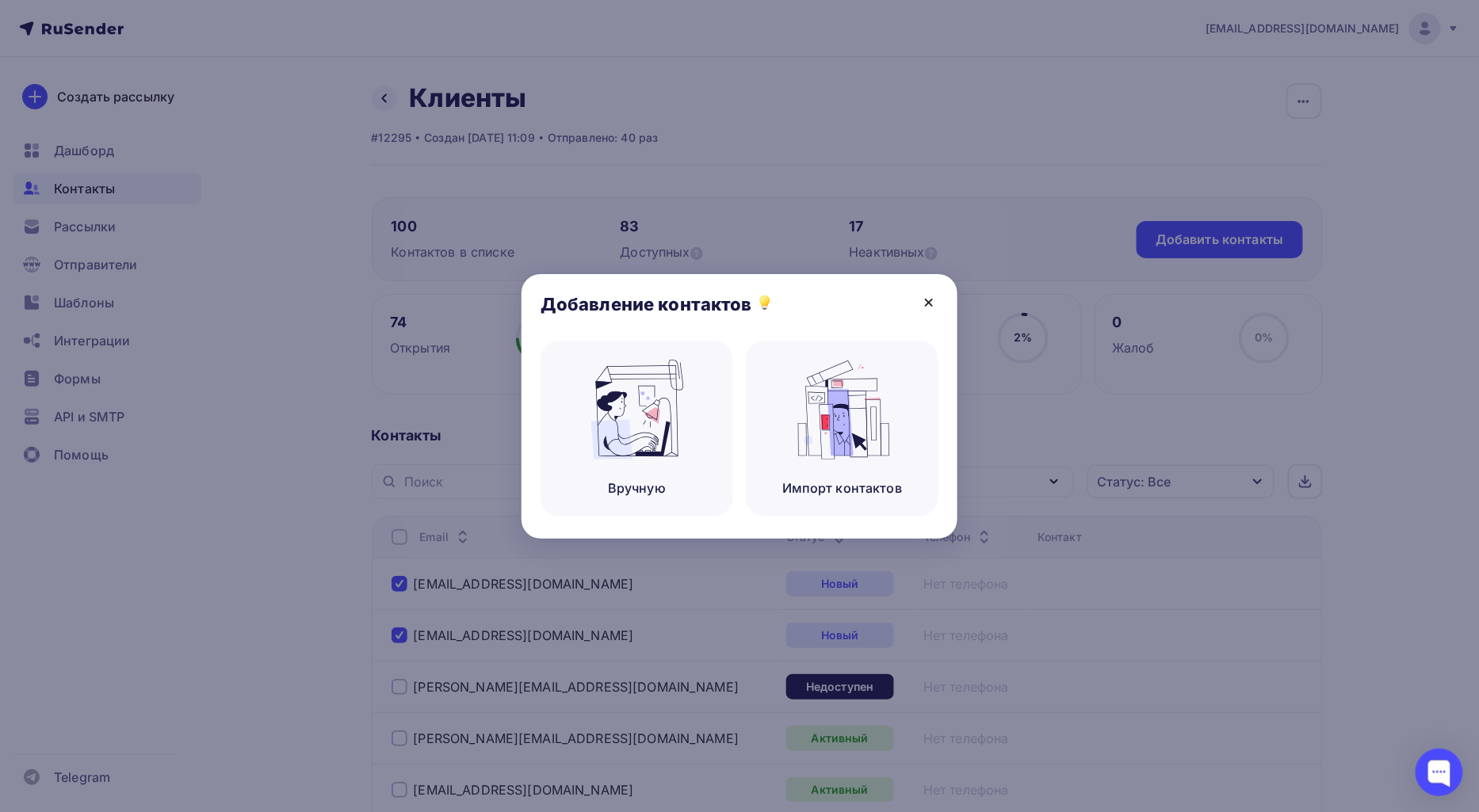
click at [924, 296] on icon at bounding box center [928, 302] width 19 height 19
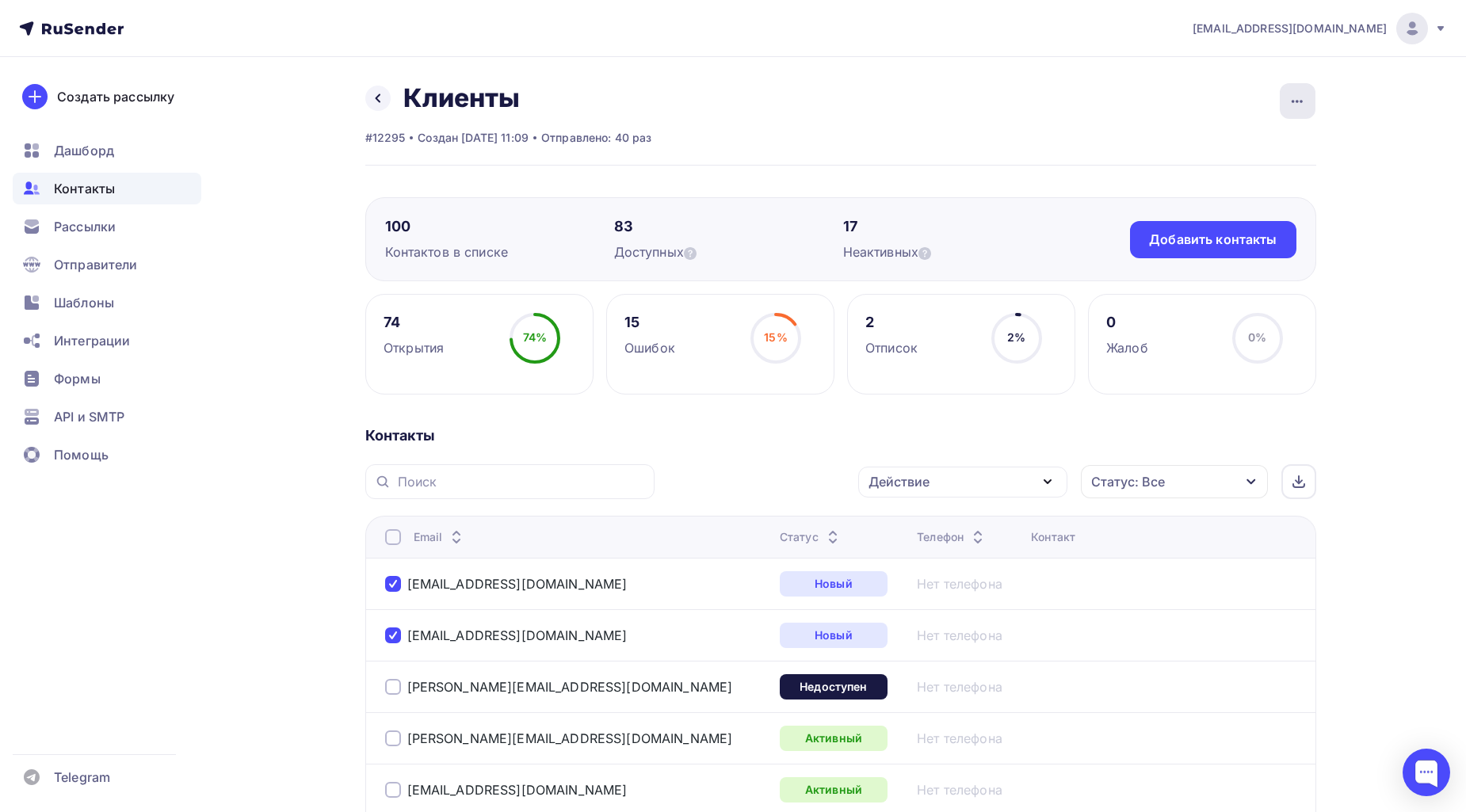
click at [1293, 106] on icon "button" at bounding box center [1297, 101] width 19 height 19
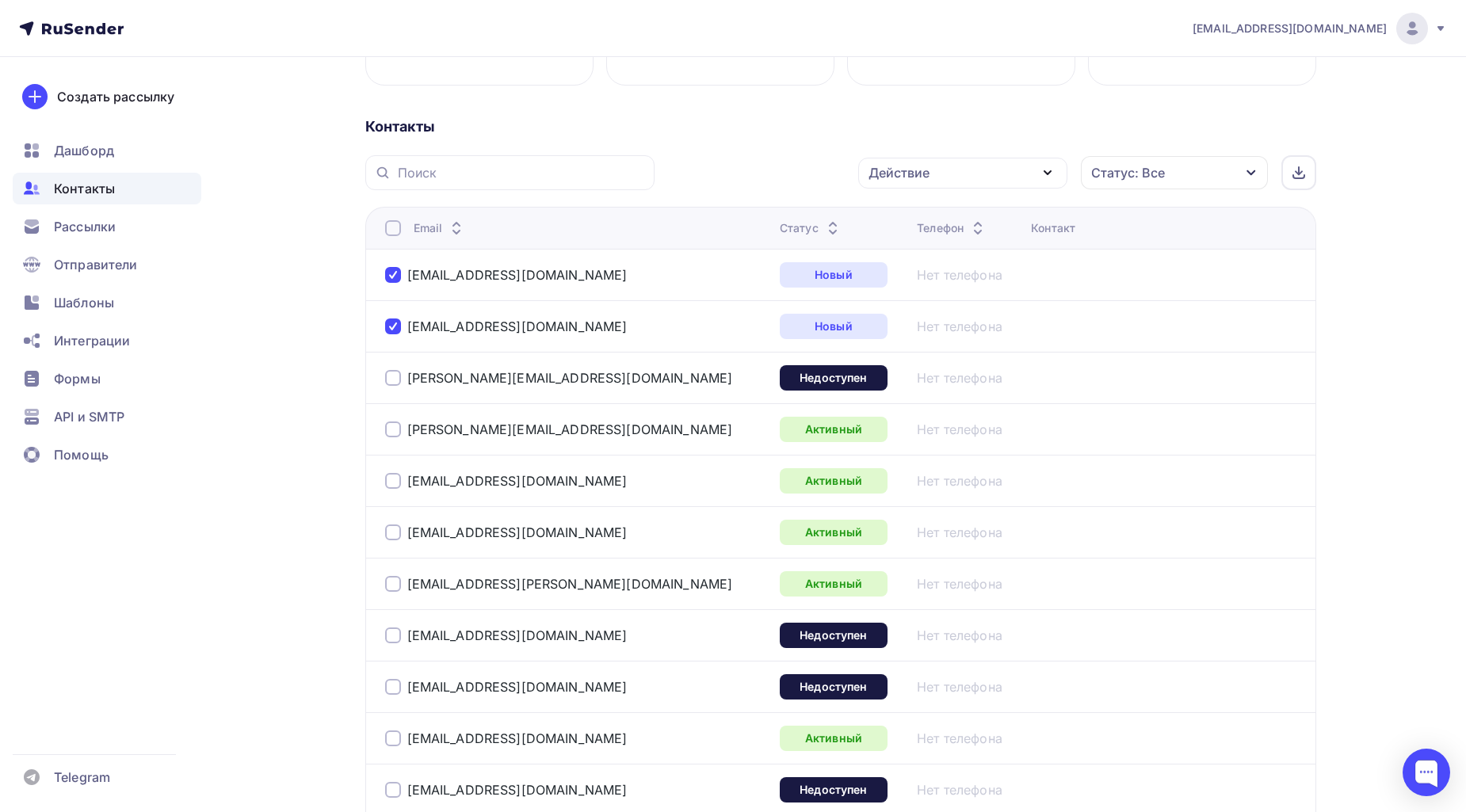
scroll to position [21, 0]
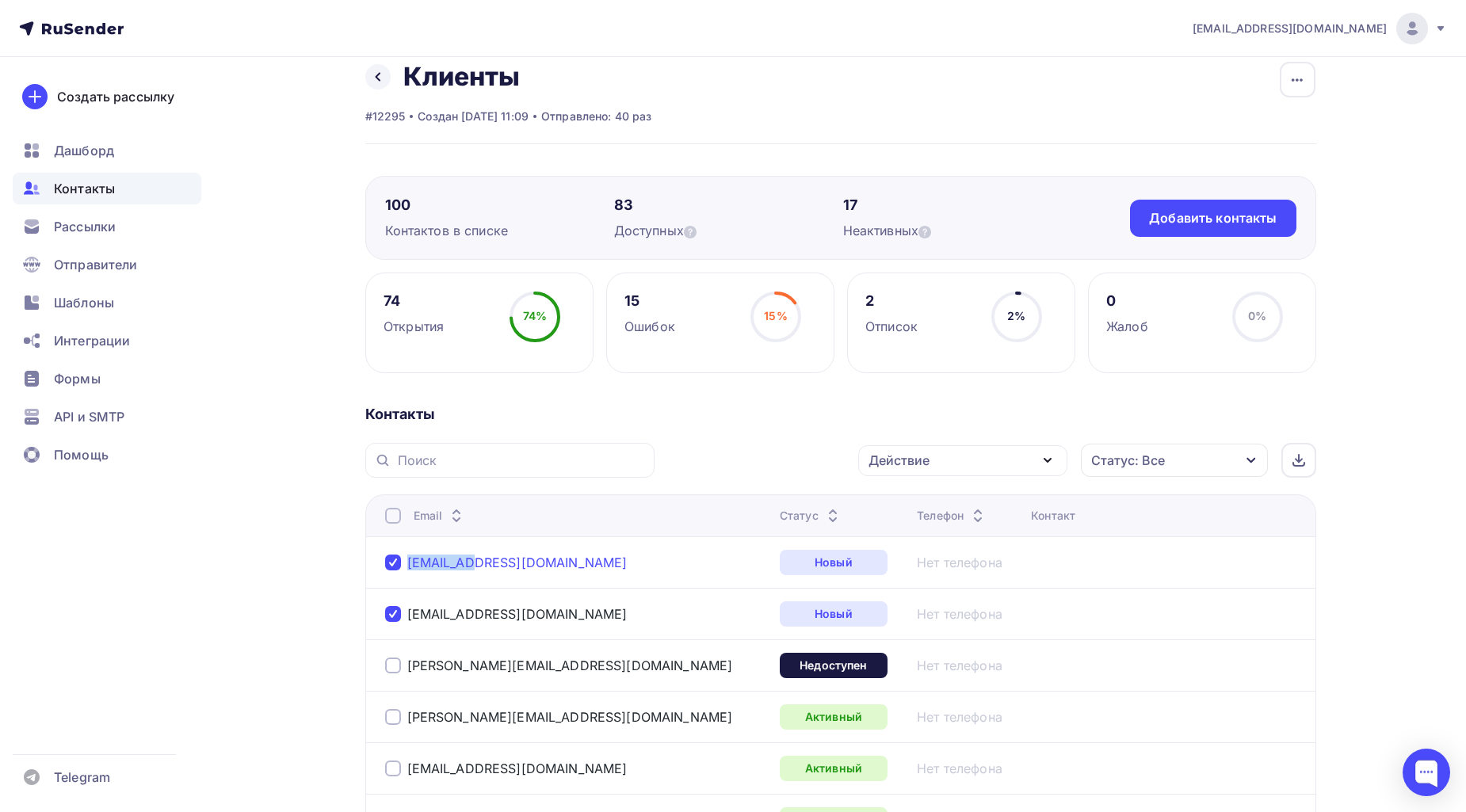
drag, startPoint x: 478, startPoint y: 565, endPoint x: 409, endPoint y: 565, distance: 69.0
click at [409, 565] on div "[EMAIL_ADDRESS][DOMAIN_NAME]" at bounding box center [576, 562] width 382 height 25
copy link "[EMAIL_ADDRESS][DOMAIN_NAME]"
